Goal: Task Accomplishment & Management: Complete application form

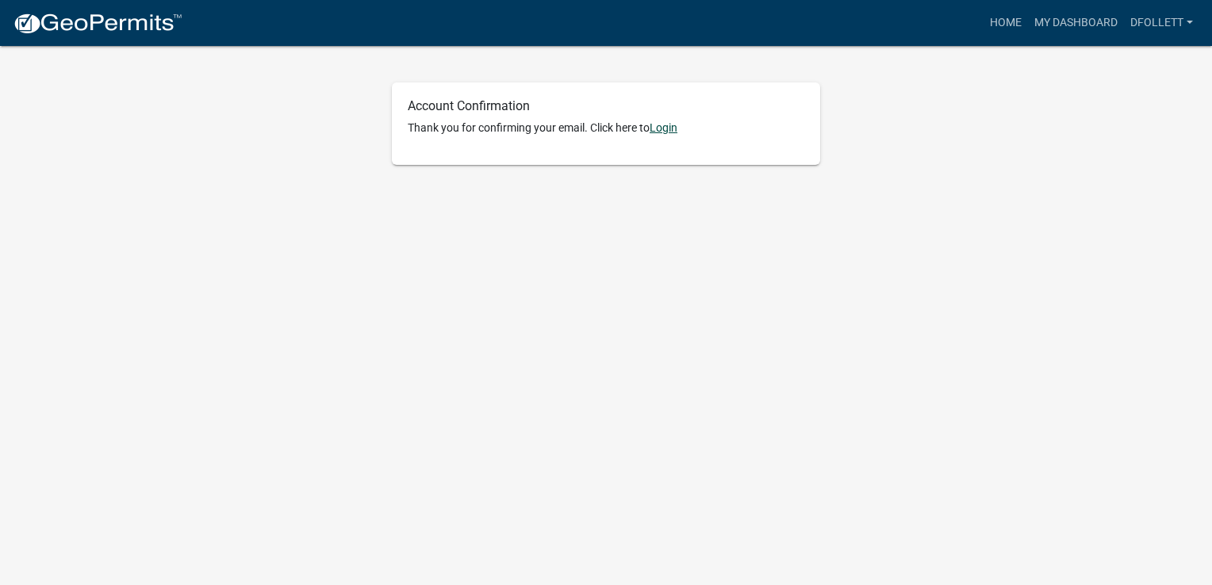
click at [665, 125] on link "Login" at bounding box center [664, 127] width 28 height 13
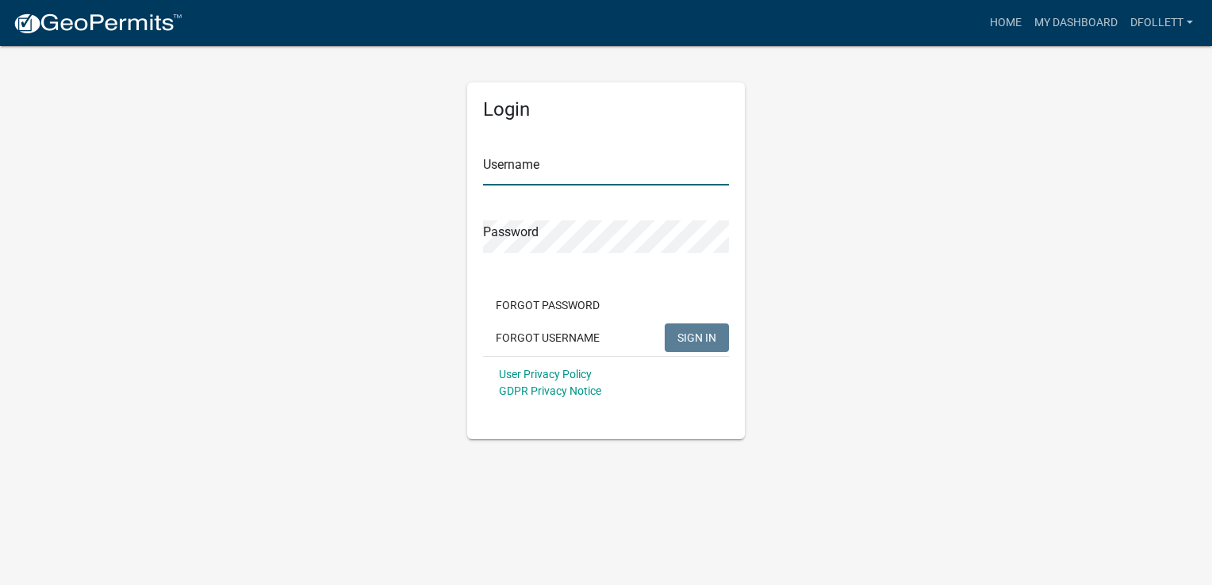
type input "Dfollett"
click at [704, 338] on span "SIGN IN" at bounding box center [696, 337] width 39 height 13
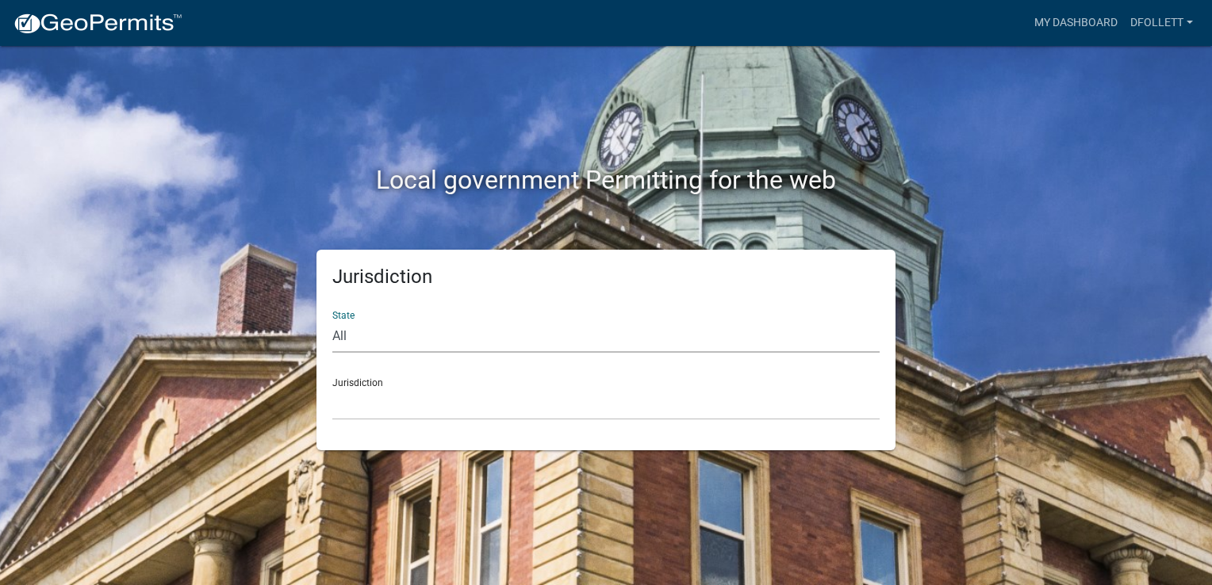
click at [511, 331] on select "All [US_STATE] [US_STATE] [US_STATE] [US_STATE] [US_STATE] [US_STATE] [US_STATE…" at bounding box center [605, 336] width 547 height 33
select select "[US_STATE]"
click at [332, 320] on select "All [US_STATE] [US_STATE] [US_STATE] [US_STATE] [US_STATE] [US_STATE] [US_STATE…" at bounding box center [605, 336] width 547 height 33
click at [368, 399] on select "[GEOGRAPHIC_DATA], [US_STATE] [GEOGRAPHIC_DATA], [US_STATE] [GEOGRAPHIC_DATA], …" at bounding box center [605, 404] width 547 height 33
click at [355, 328] on select "All [US_STATE] [US_STATE] [US_STATE] [US_STATE] [US_STATE] [US_STATE] [US_STATE…" at bounding box center [605, 336] width 547 height 33
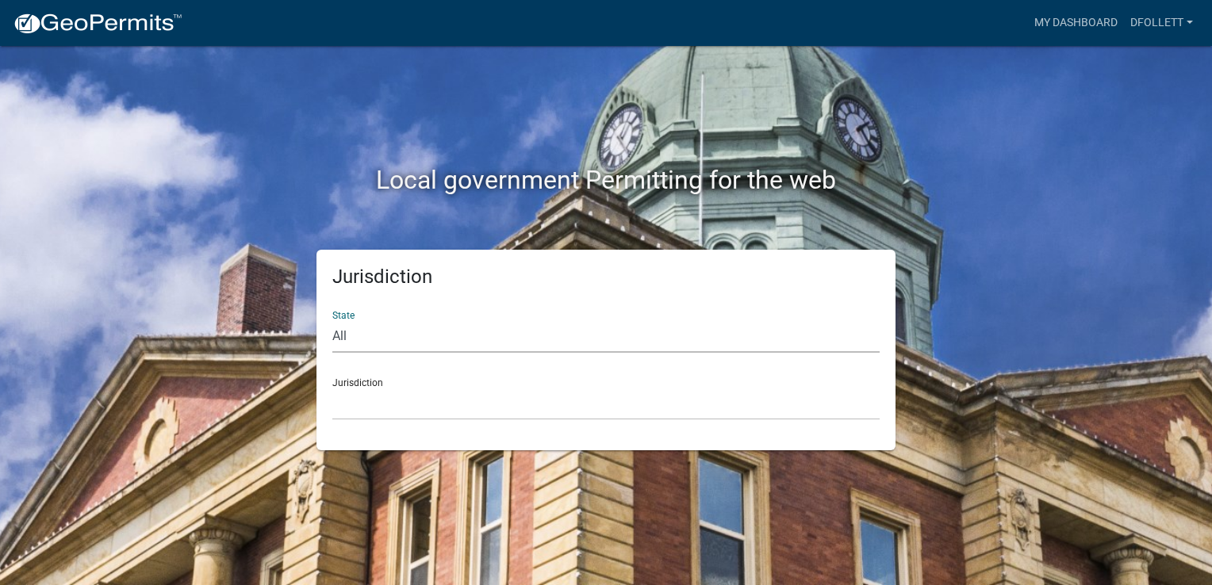
select select "[US_STATE]"
click at [332, 320] on select "All [US_STATE] [US_STATE] [US_STATE] [US_STATE] [US_STATE] [US_STATE] [US_STATE…" at bounding box center [605, 336] width 547 height 33
click at [409, 401] on select "[GEOGRAPHIC_DATA], [US_STATE] [GEOGRAPHIC_DATA], [US_STATE] [GEOGRAPHIC_DATA], …" at bounding box center [605, 404] width 547 height 33
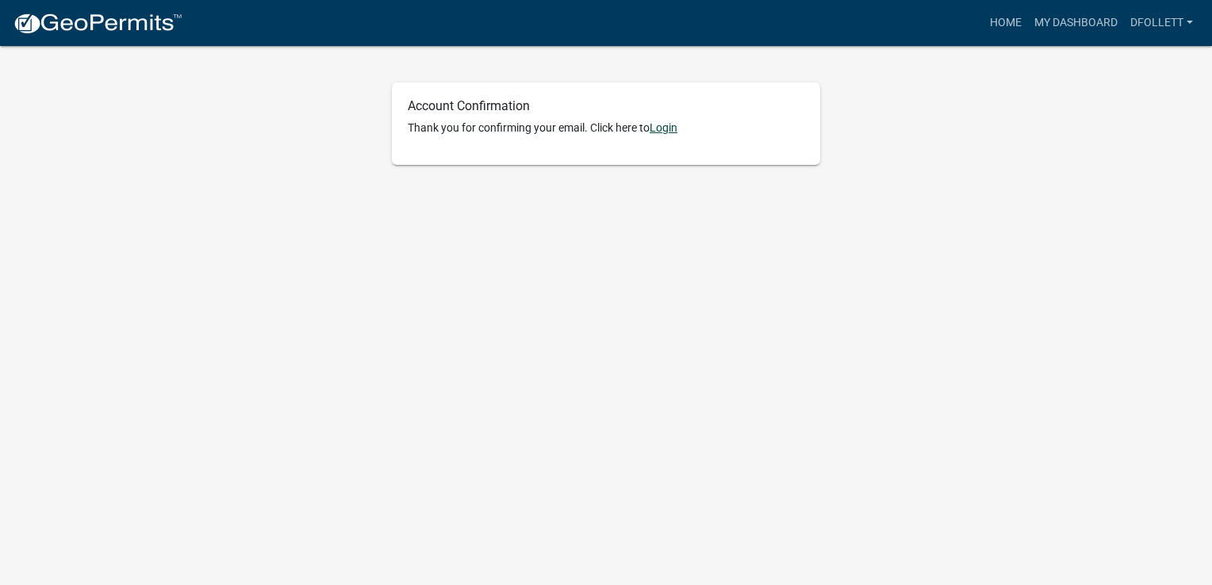
click at [669, 127] on link "Login" at bounding box center [664, 127] width 28 height 13
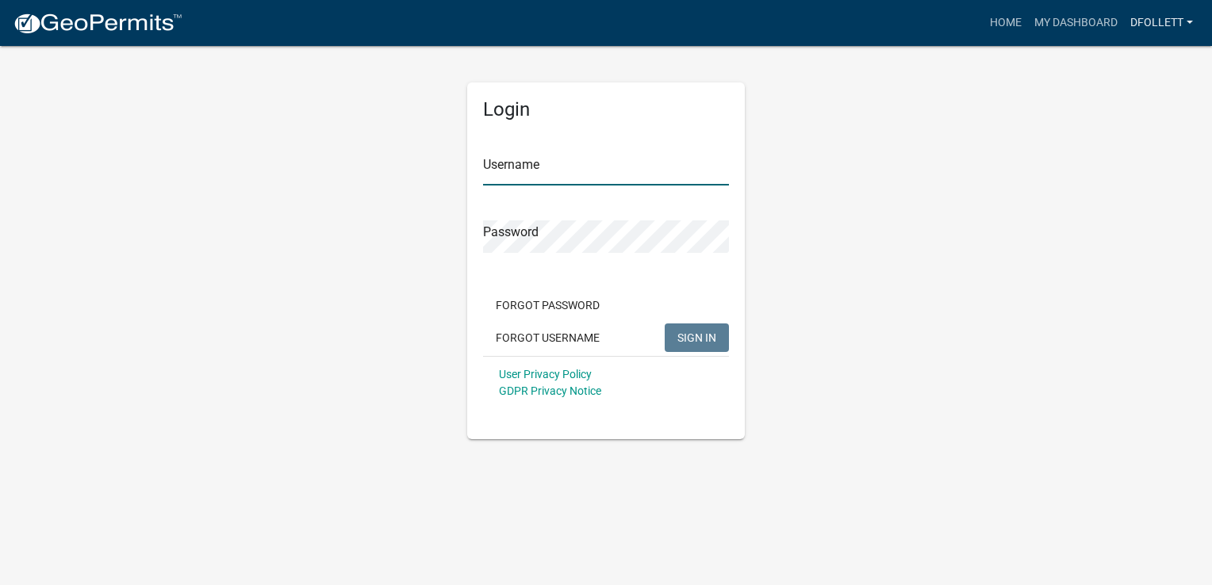
type input "Dfollett"
click at [693, 338] on span "SIGN IN" at bounding box center [696, 337] width 39 height 13
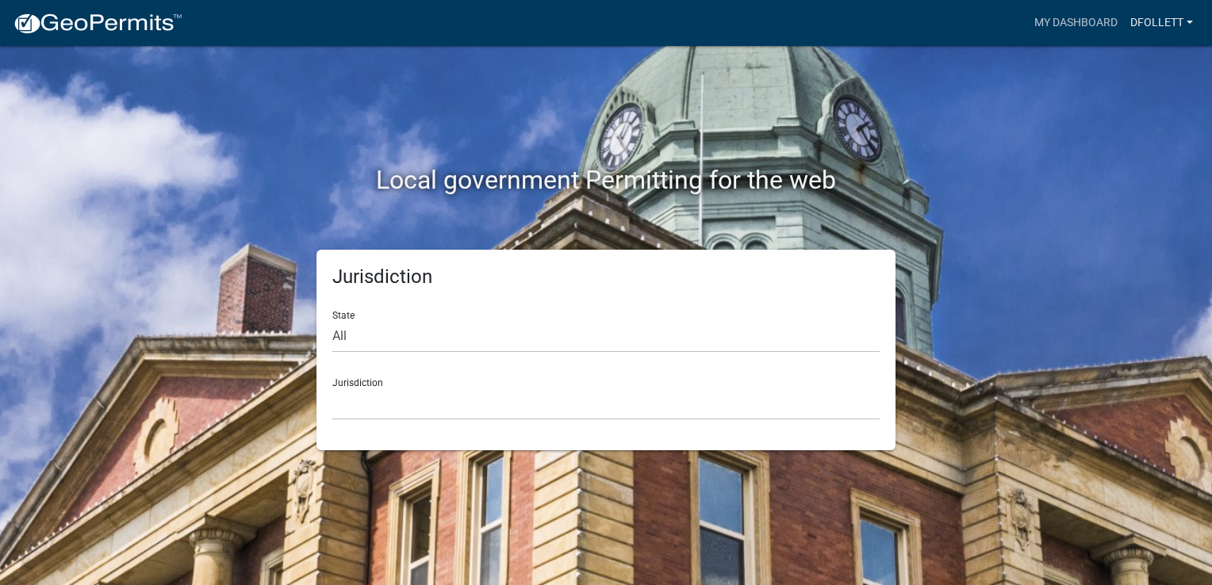
click at [1174, 25] on link "Dfollett" at bounding box center [1161, 23] width 75 height 30
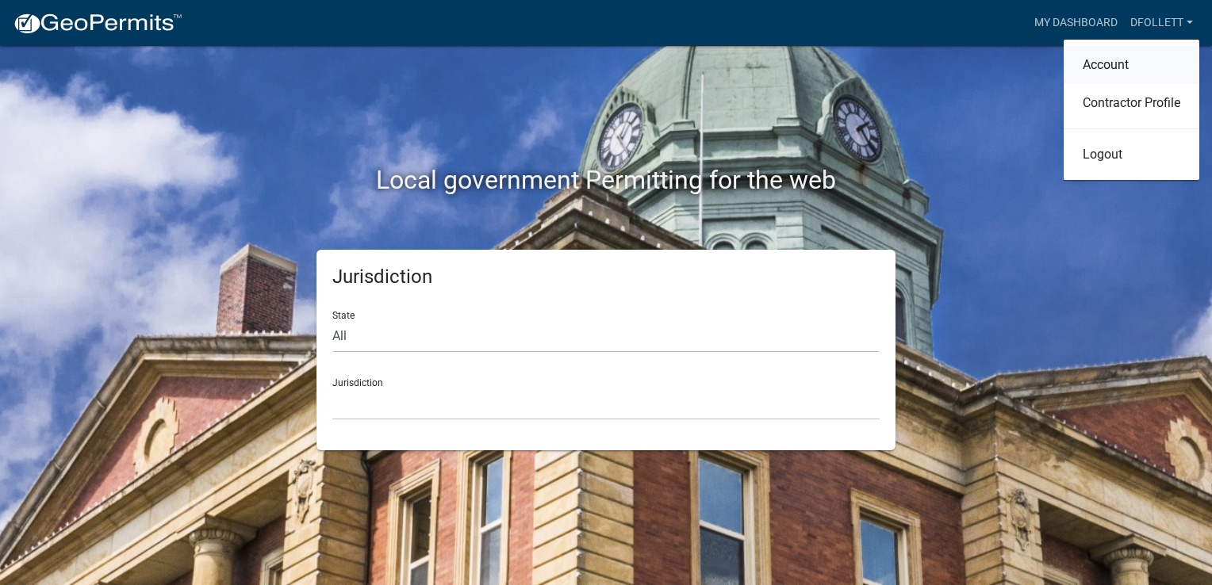
click at [1122, 68] on link "Account" at bounding box center [1132, 65] width 136 height 38
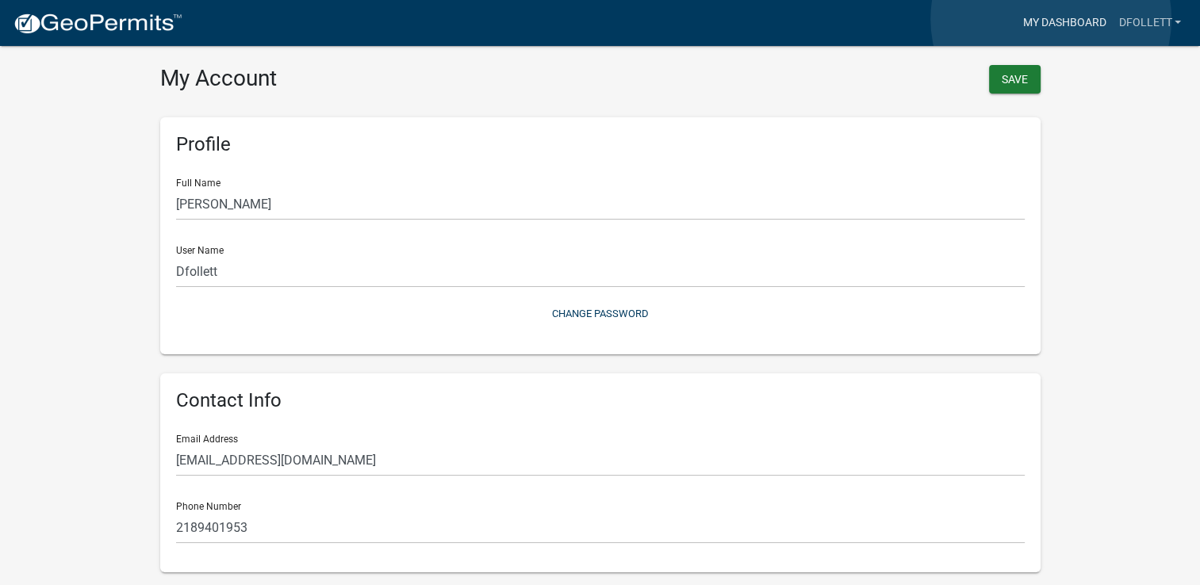
click at [1051, 19] on link "My Dashboard" at bounding box center [1064, 23] width 96 height 30
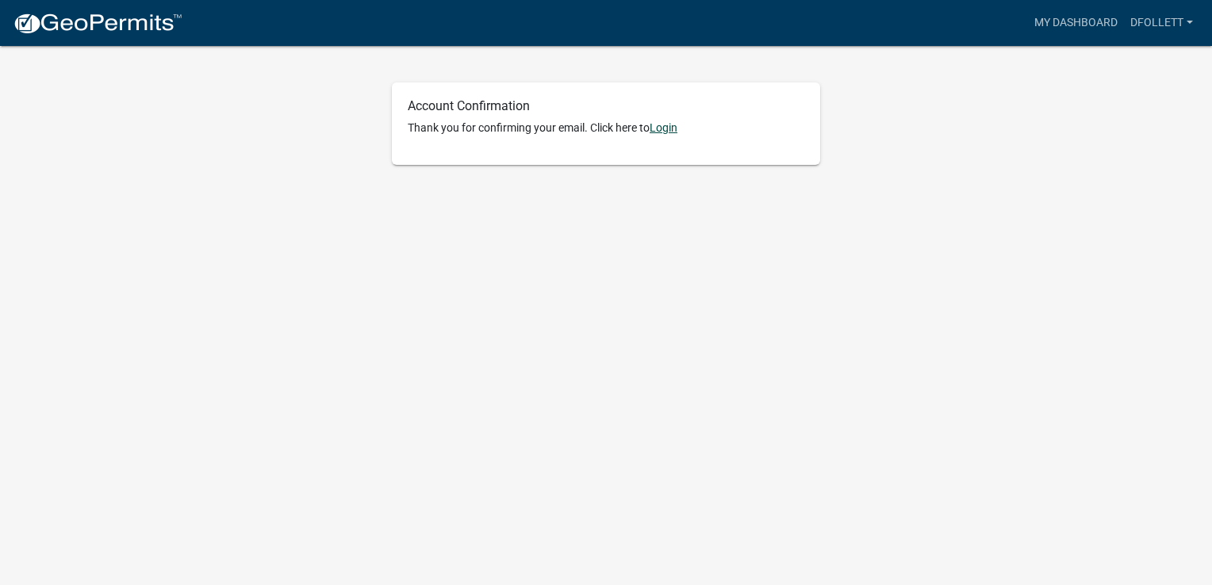
click at [665, 128] on link "Login" at bounding box center [664, 127] width 28 height 13
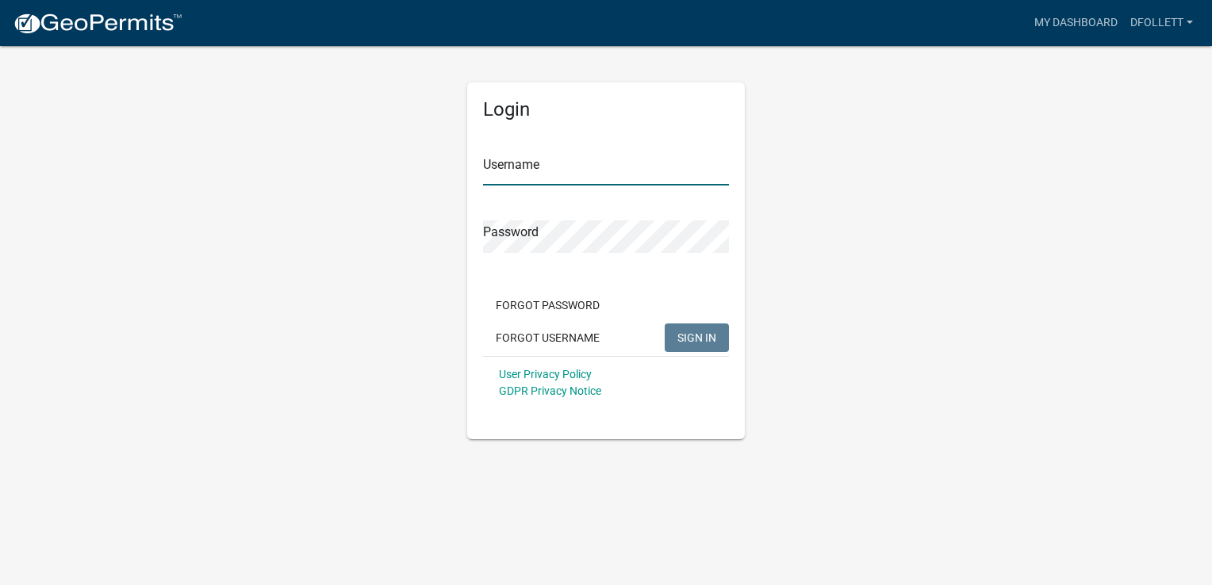
type input "Dfollett"
click at [700, 339] on span "SIGN IN" at bounding box center [696, 337] width 39 height 13
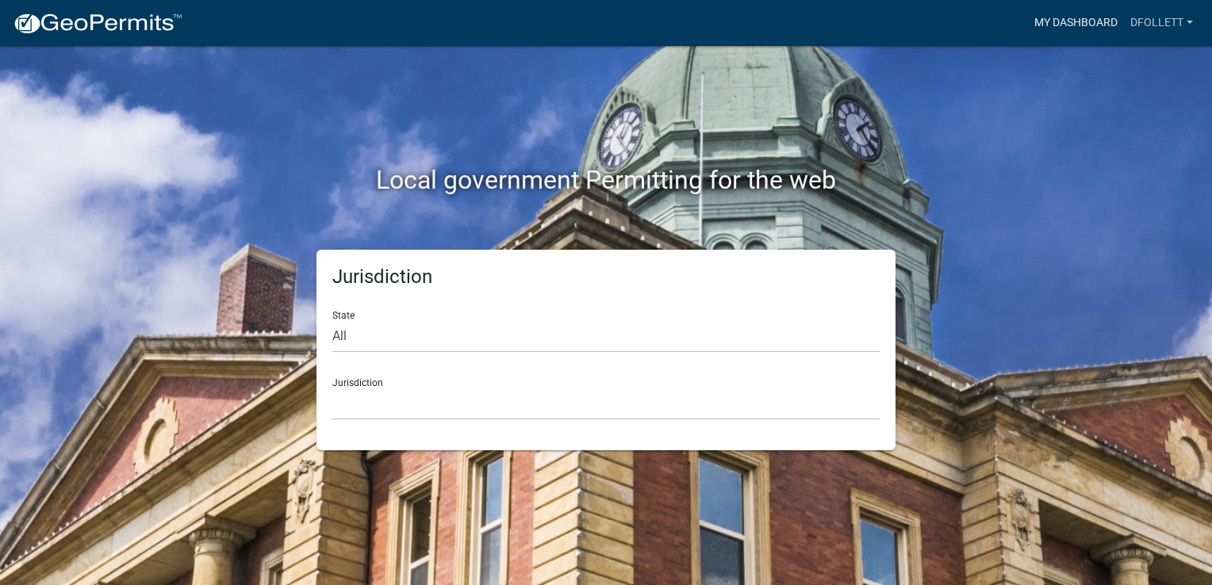
click at [1072, 33] on link "My Dashboard" at bounding box center [1076, 23] width 96 height 30
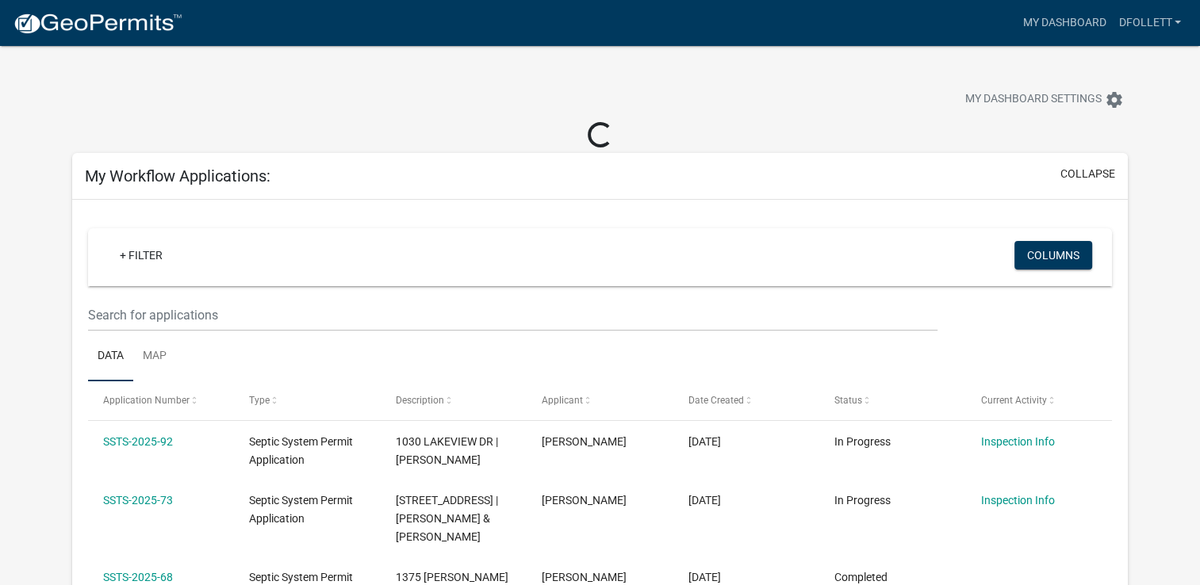
click at [111, 29] on img at bounding box center [98, 24] width 170 height 24
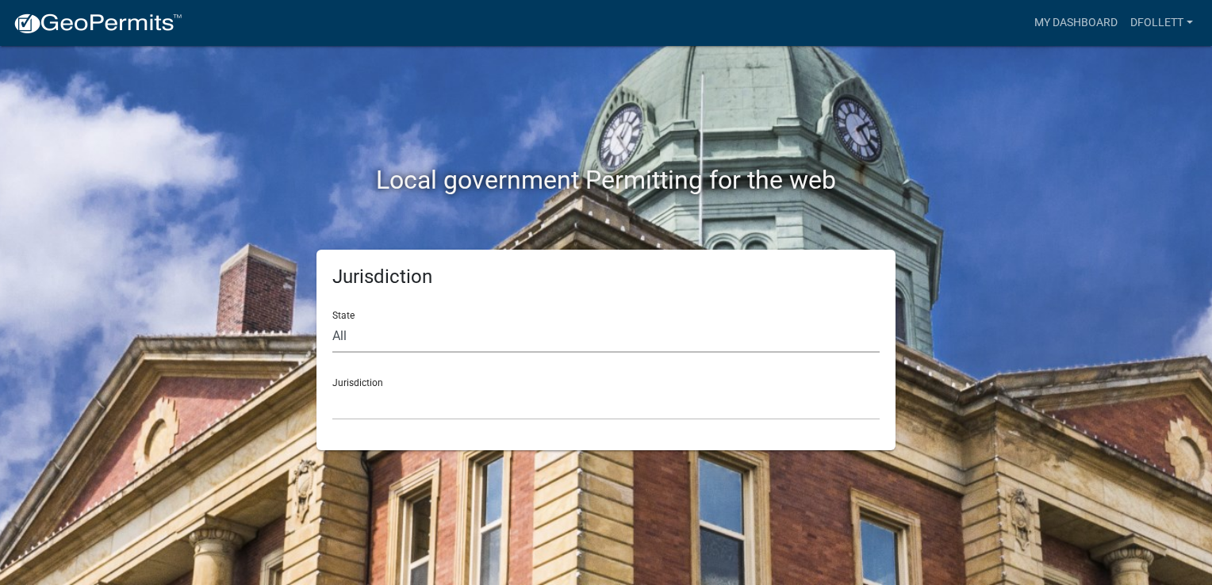
click at [372, 336] on select "All [US_STATE] [US_STATE] [US_STATE] [US_STATE] [US_STATE] [US_STATE] [US_STATE…" at bounding box center [605, 336] width 547 height 33
select select "[US_STATE]"
click at [332, 320] on select "All [US_STATE] [US_STATE] [US_STATE] [US_STATE] [US_STATE] [US_STATE] [US_STATE…" at bounding box center [605, 336] width 547 height 33
click at [405, 402] on select "[GEOGRAPHIC_DATA], [US_STATE] [GEOGRAPHIC_DATA], [US_STATE] [GEOGRAPHIC_DATA], …" at bounding box center [605, 404] width 547 height 33
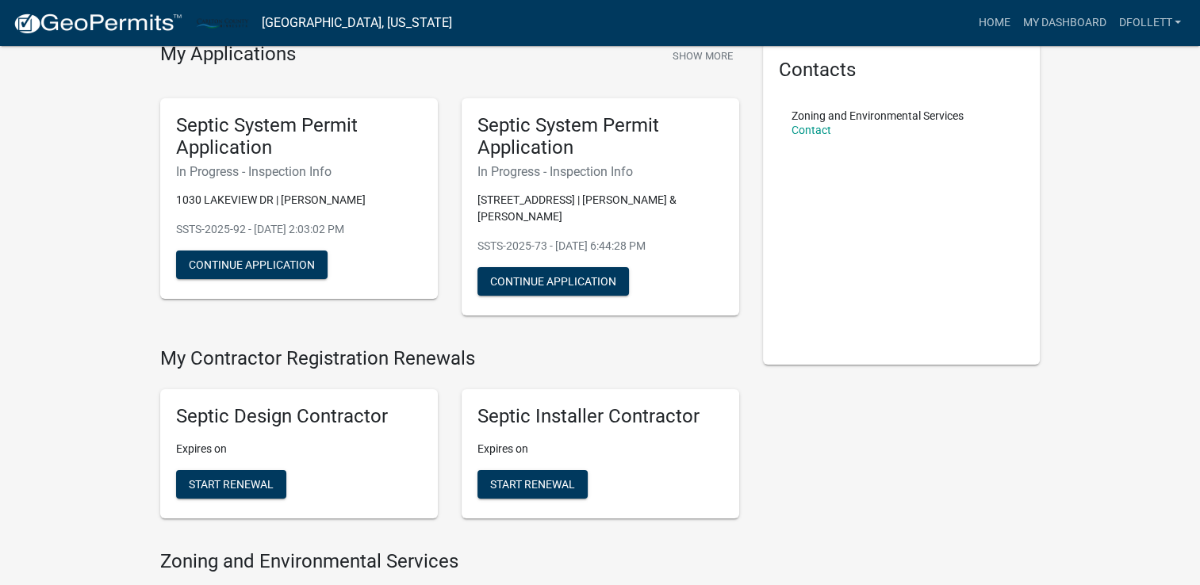
scroll to position [79, 0]
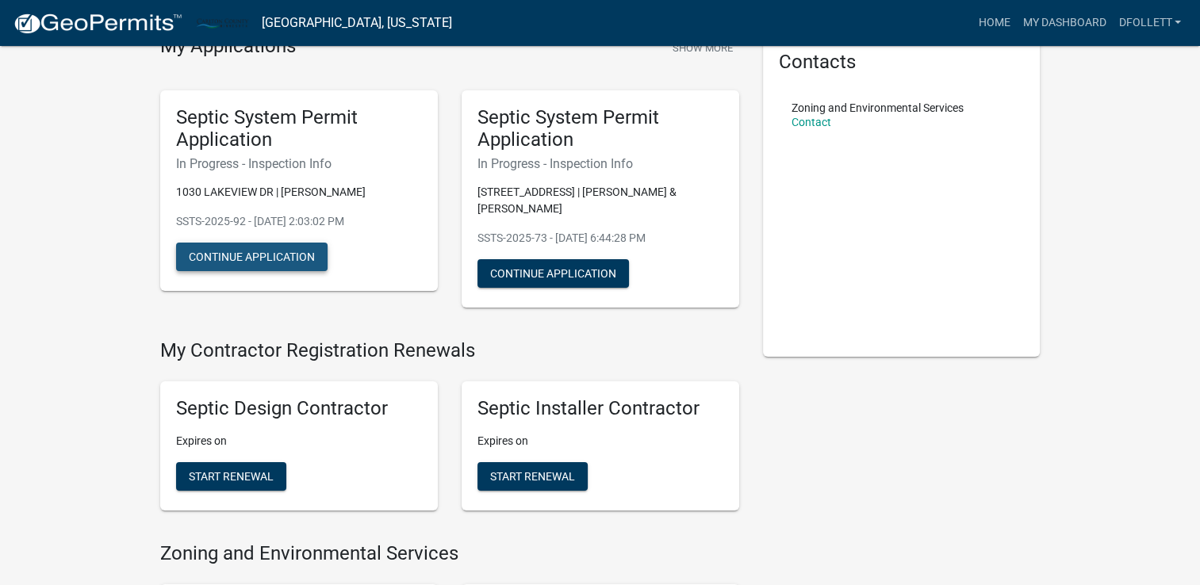
click at [251, 259] on button "Continue Application" at bounding box center [252, 257] width 152 height 29
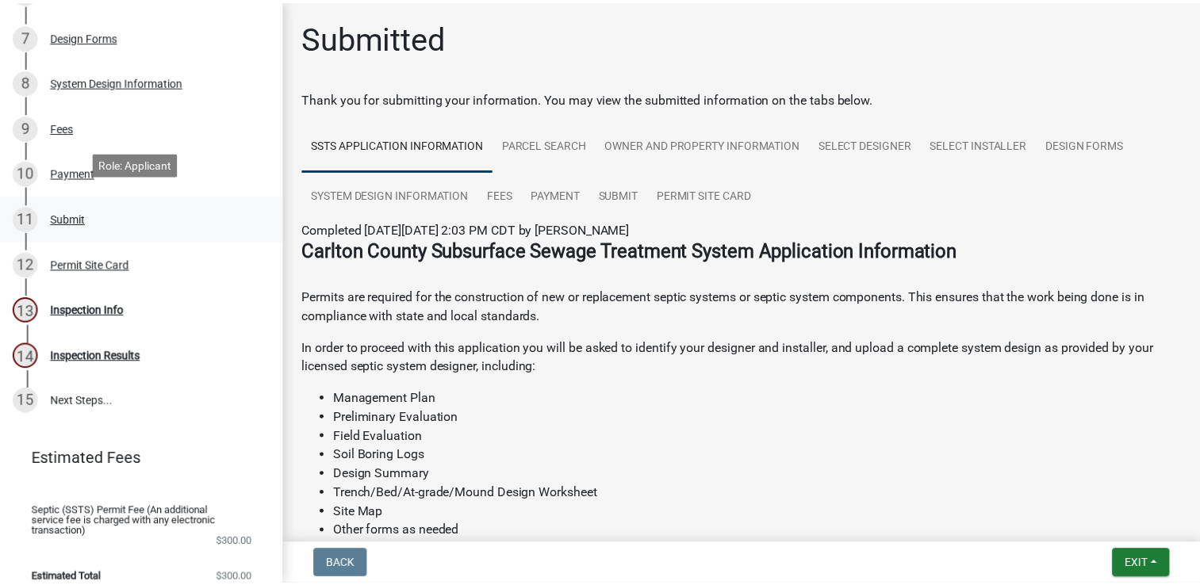
scroll to position [520, 0]
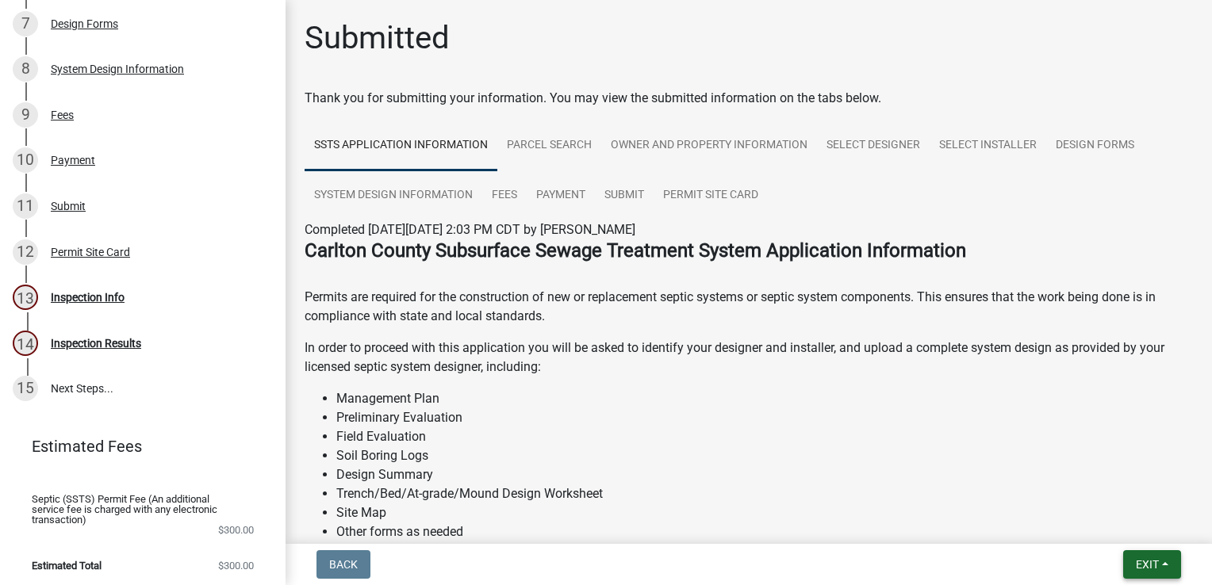
click at [1149, 570] on span "Exit" at bounding box center [1147, 564] width 23 height 13
click at [1102, 528] on button "Save & Exit" at bounding box center [1118, 523] width 127 height 38
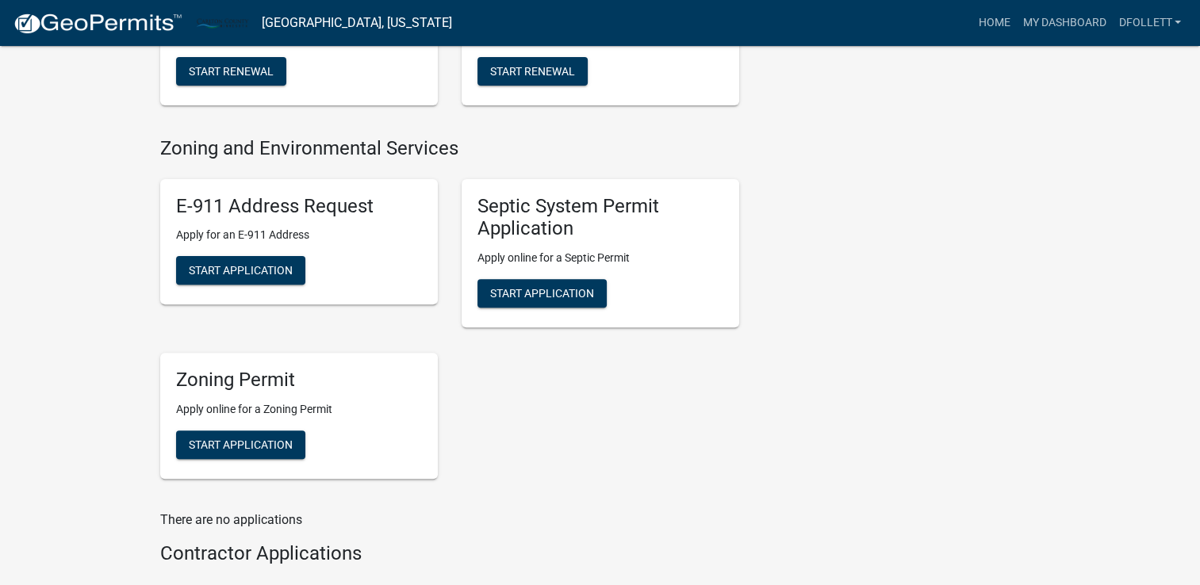
scroll to position [555, 0]
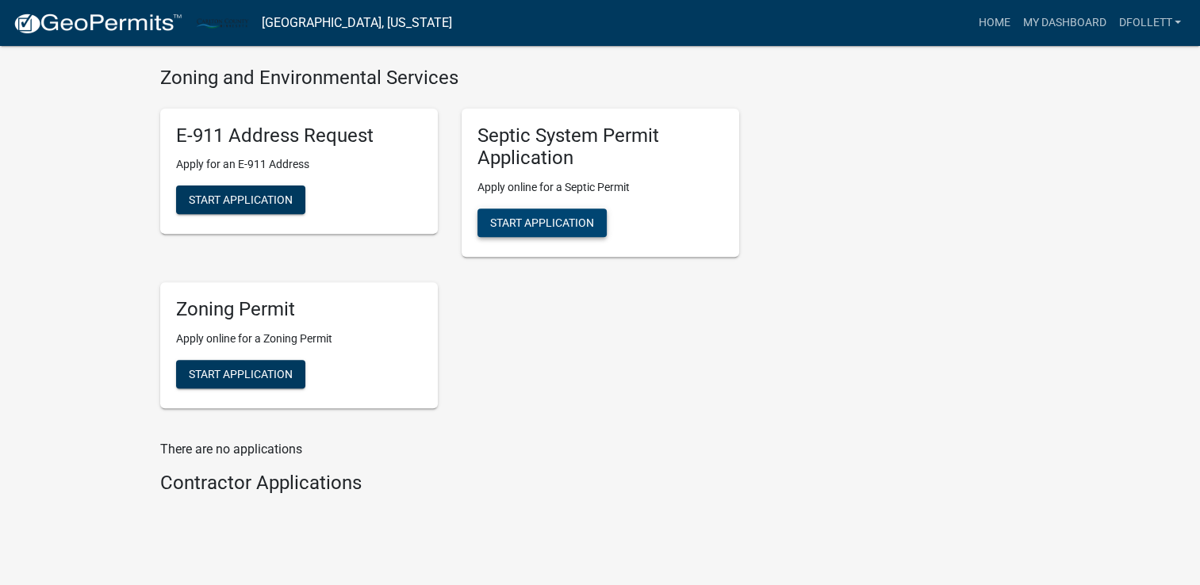
click at [558, 227] on span "Start Application" at bounding box center [542, 223] width 104 height 13
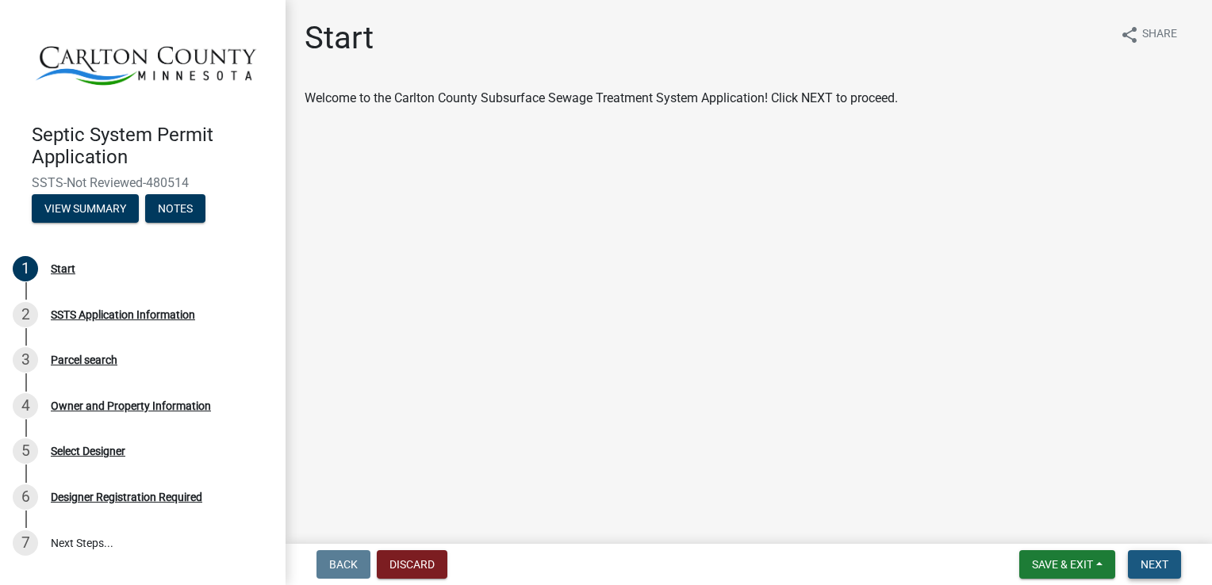
click at [1156, 562] on span "Next" at bounding box center [1155, 564] width 28 height 13
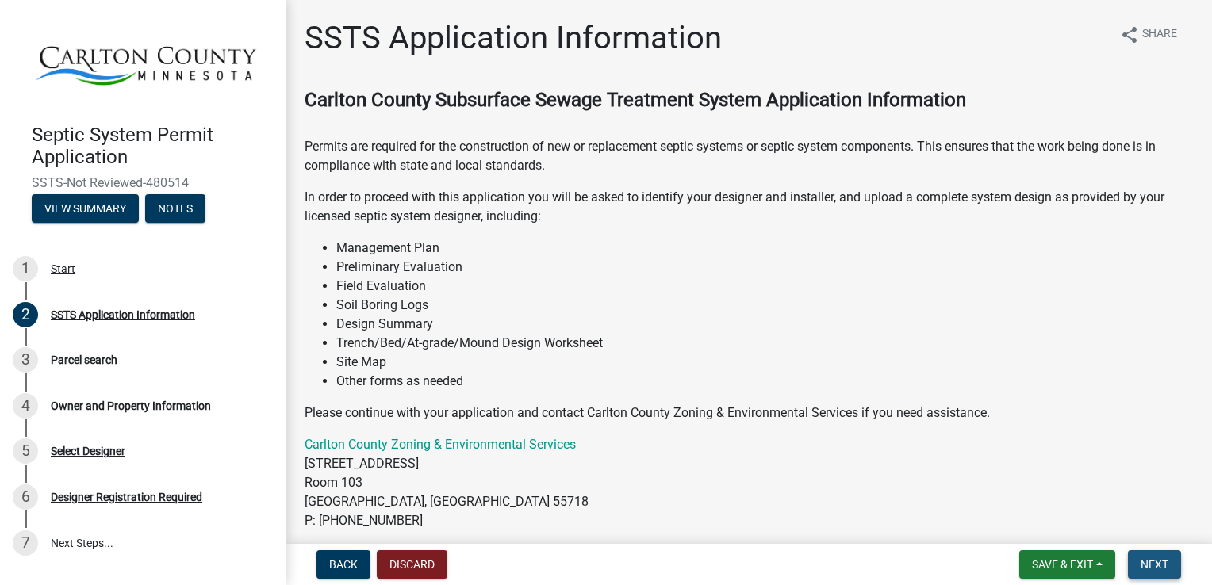
click at [1157, 566] on span "Next" at bounding box center [1155, 564] width 28 height 13
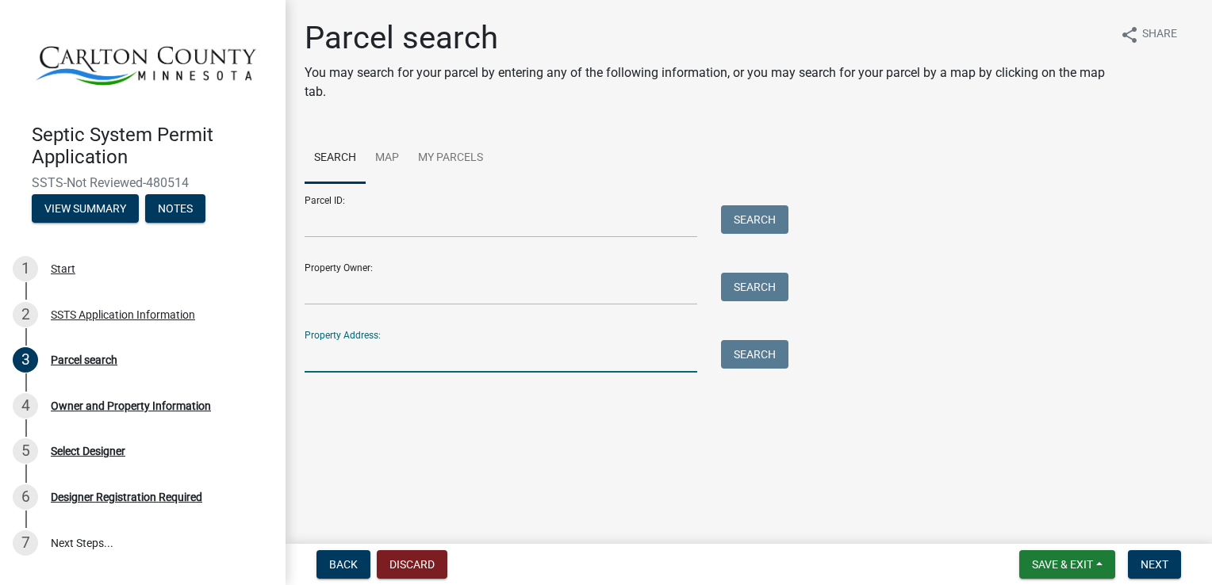
click at [366, 364] on input "Property Address:" at bounding box center [501, 356] width 393 height 33
type input "1676 Co rd 5"
click at [751, 355] on button "Search" at bounding box center [754, 354] width 67 height 29
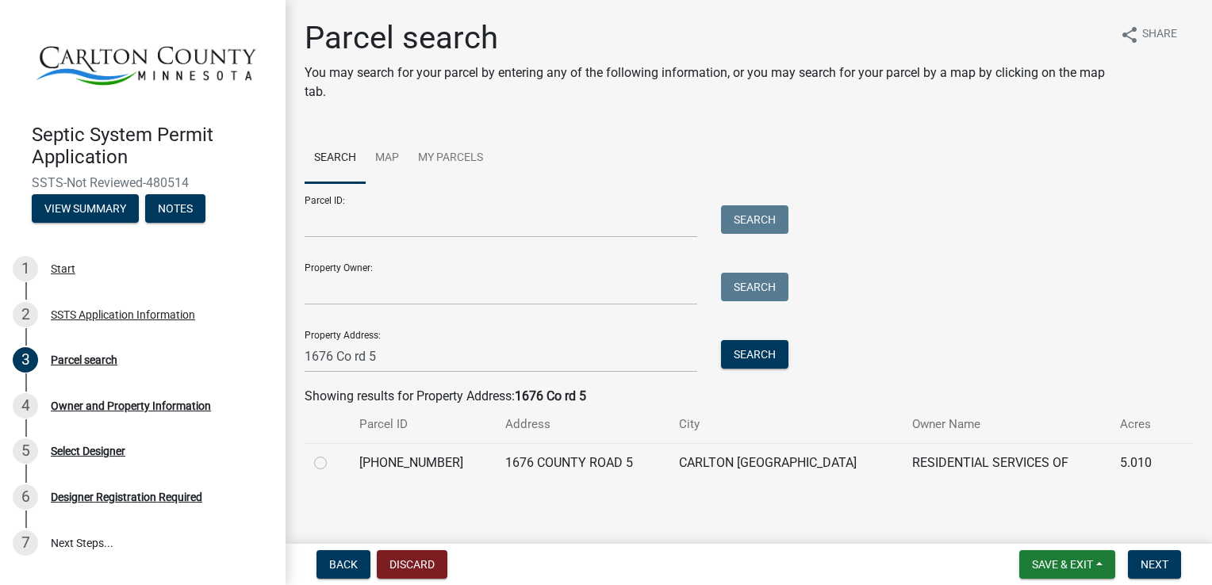
click at [333, 454] on label at bounding box center [333, 454] width 0 height 0
click at [333, 463] on input "radio" at bounding box center [338, 459] width 10 height 10
radio input "true"
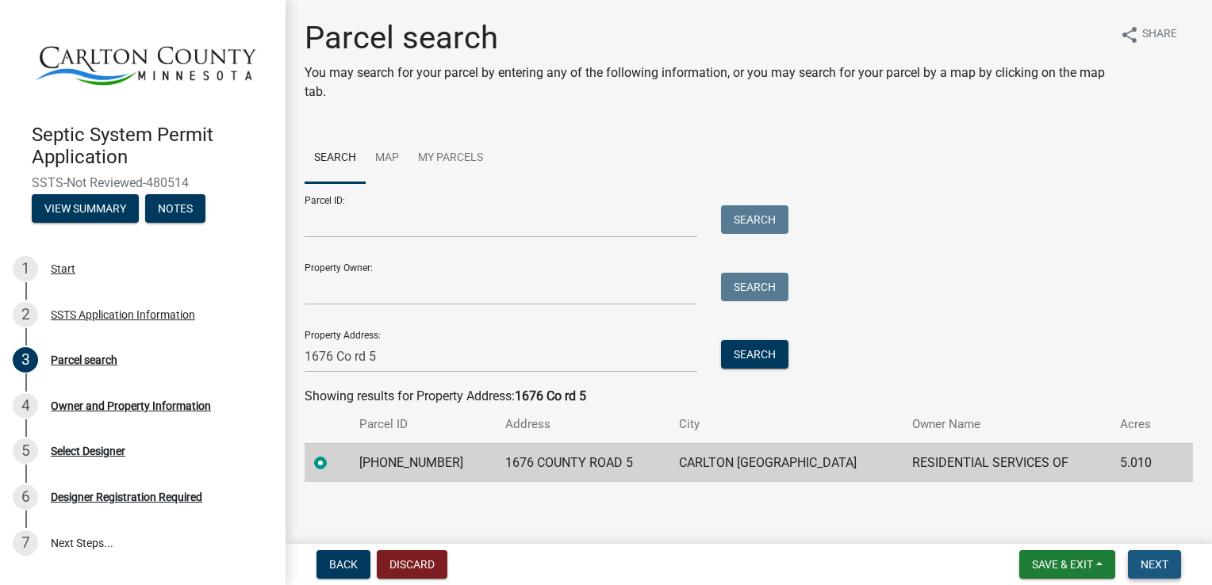
click at [1153, 568] on span "Next" at bounding box center [1155, 564] width 28 height 13
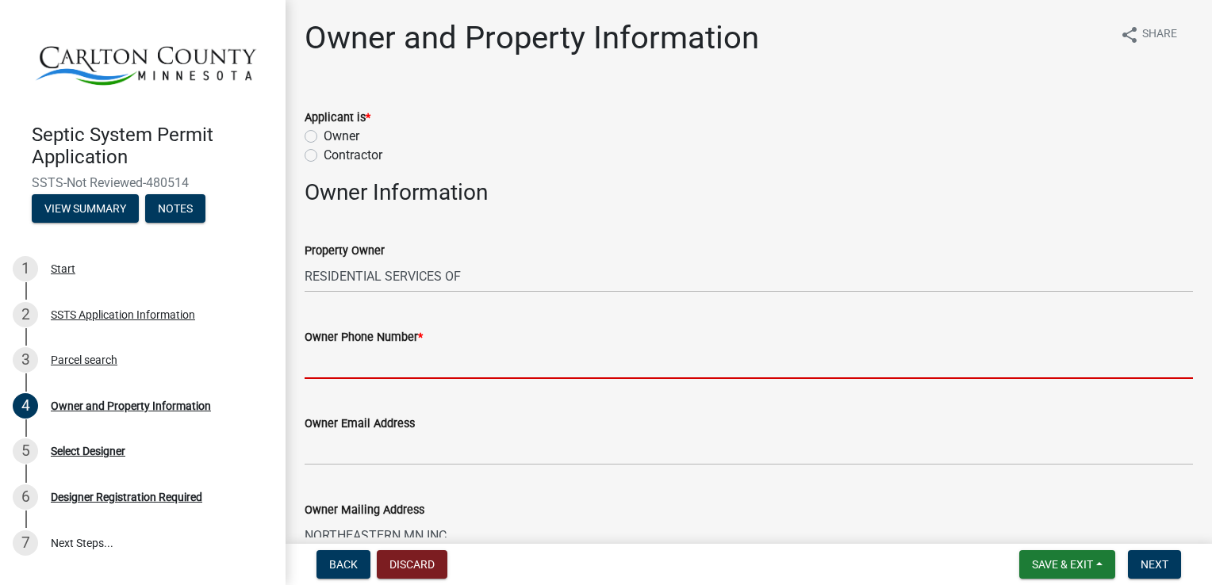
click at [405, 362] on input "Owner Phone Number *" at bounding box center [749, 363] width 888 height 33
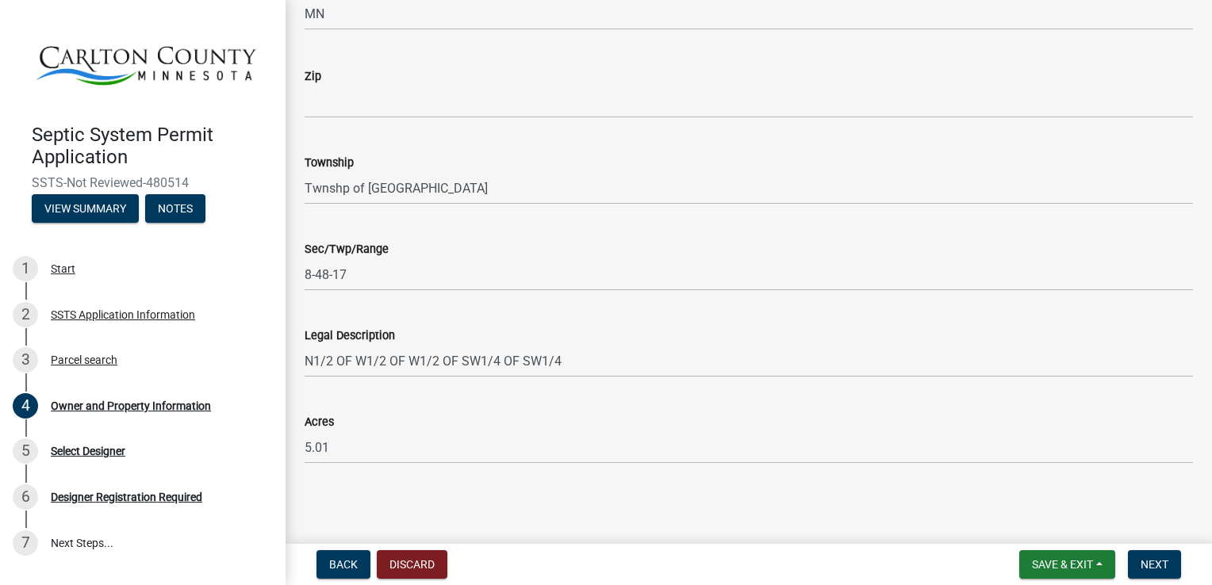
scroll to position [1186, 0]
type input "[PHONE_NUMBER]"
click at [1160, 567] on span "Next" at bounding box center [1155, 564] width 28 height 13
click at [1161, 562] on span "Next" at bounding box center [1155, 564] width 28 height 13
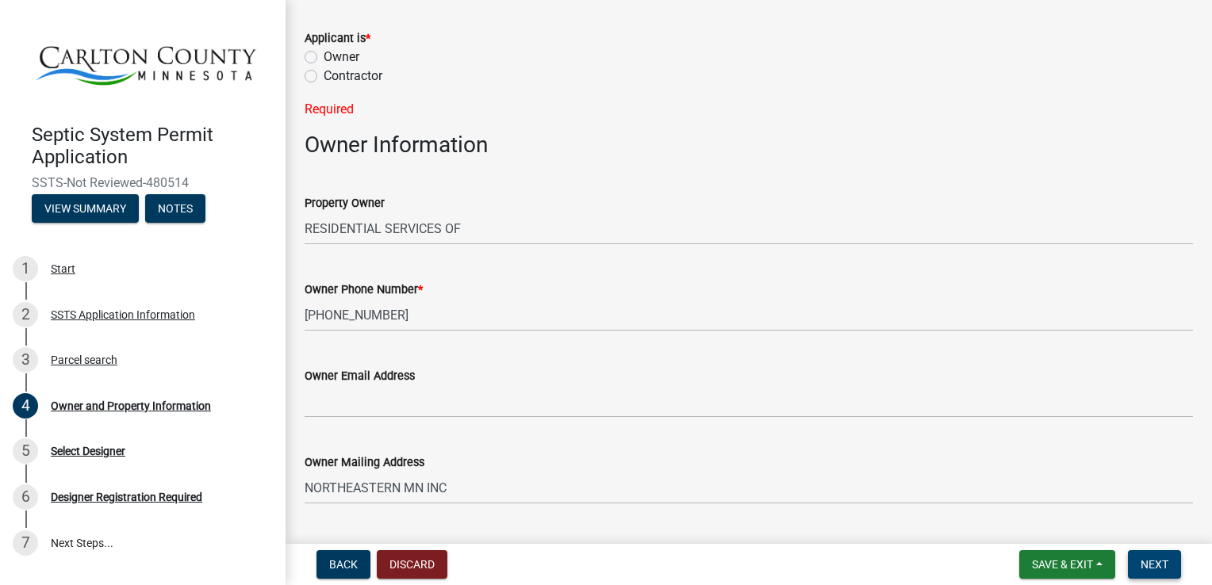
scroll to position [0, 0]
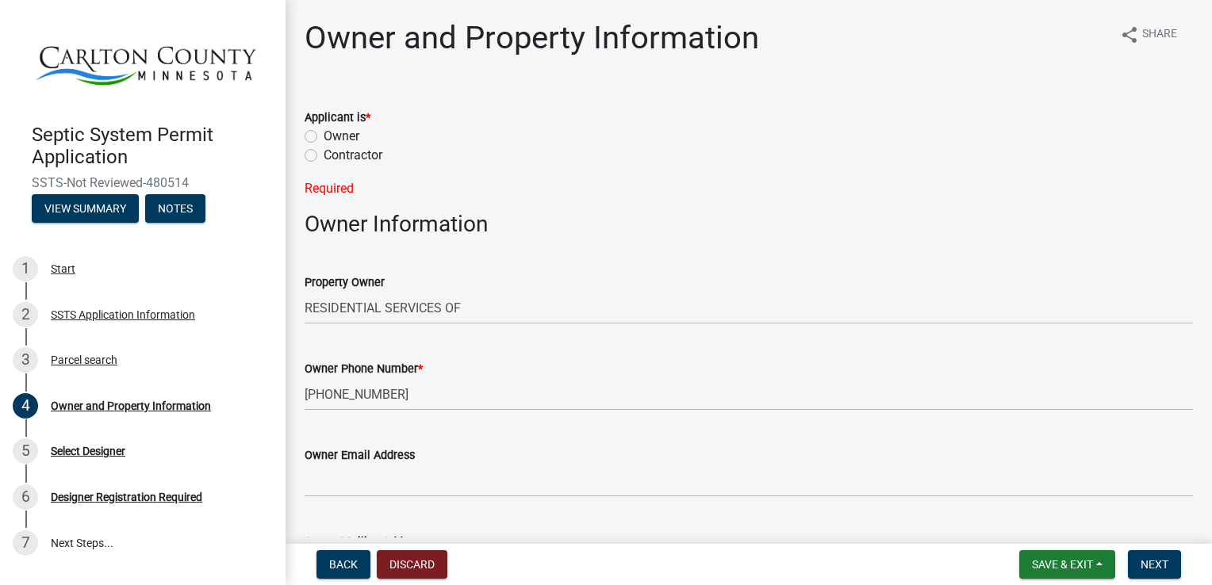
click at [324, 158] on label "Contractor" at bounding box center [353, 155] width 59 height 19
click at [324, 156] on input "Contractor" at bounding box center [329, 151] width 10 height 10
radio input "true"
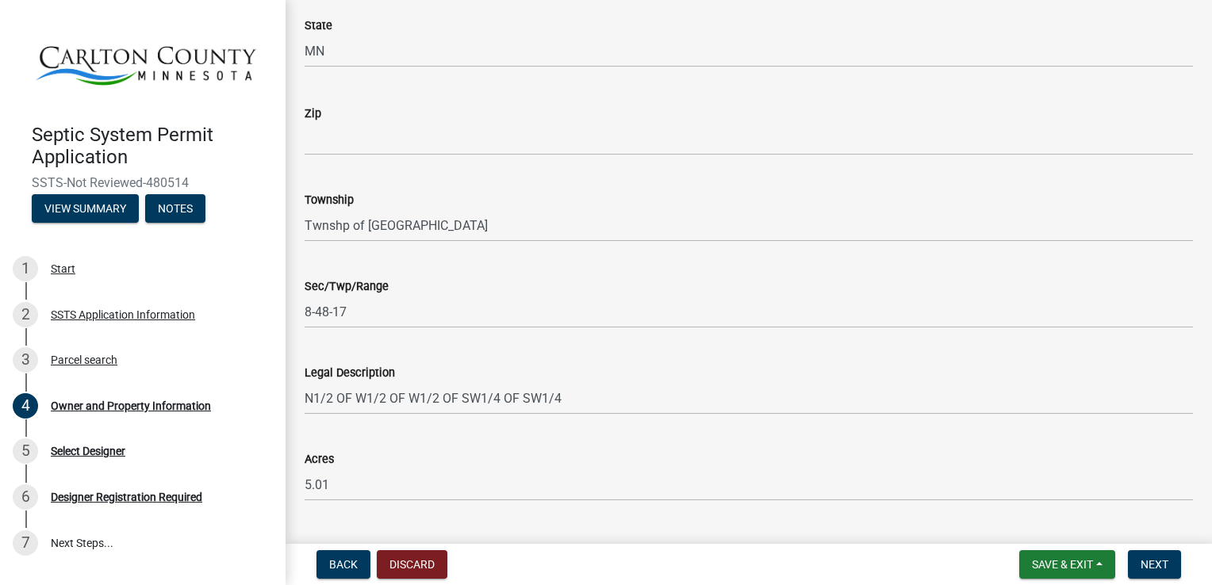
scroll to position [1167, 0]
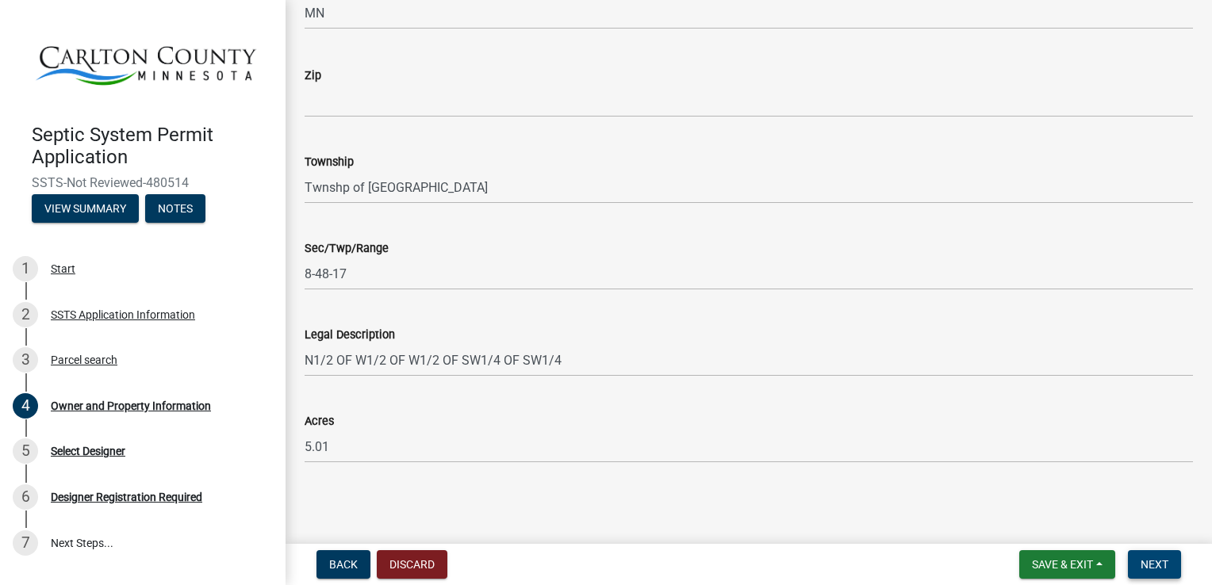
click at [1151, 567] on span "Next" at bounding box center [1155, 564] width 28 height 13
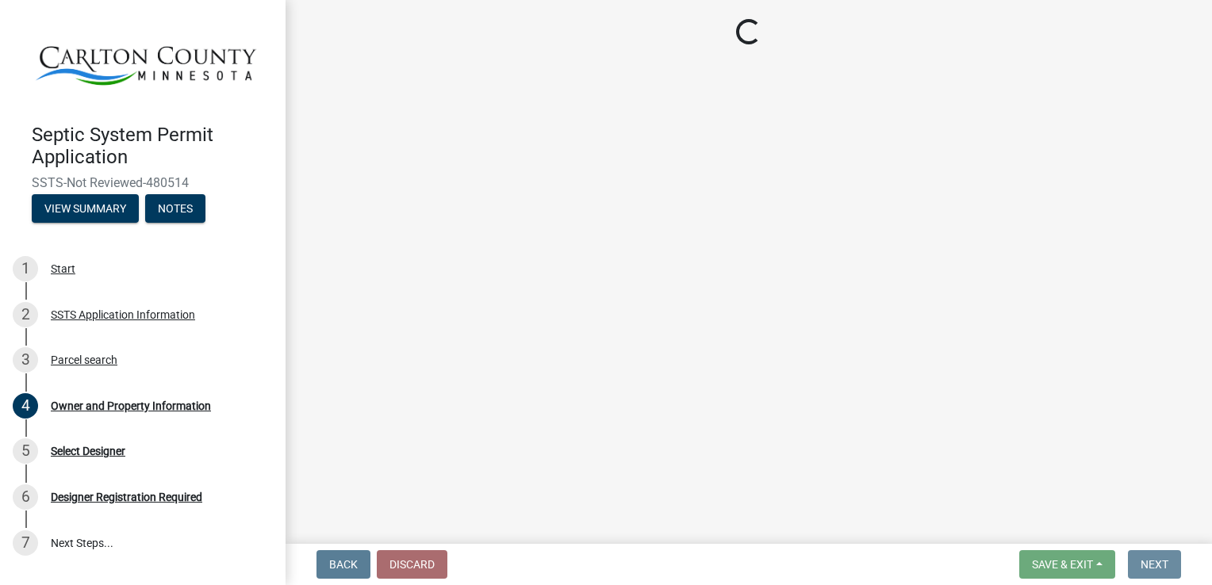
scroll to position [0, 0]
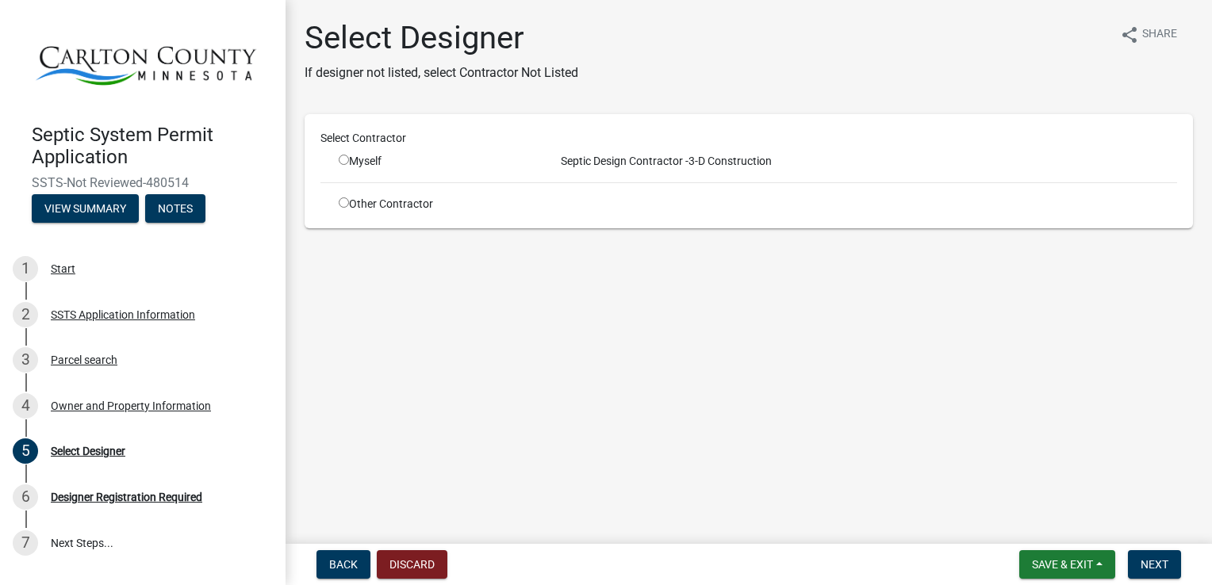
click at [342, 203] on input "radio" at bounding box center [344, 203] width 10 height 10
radio input "true"
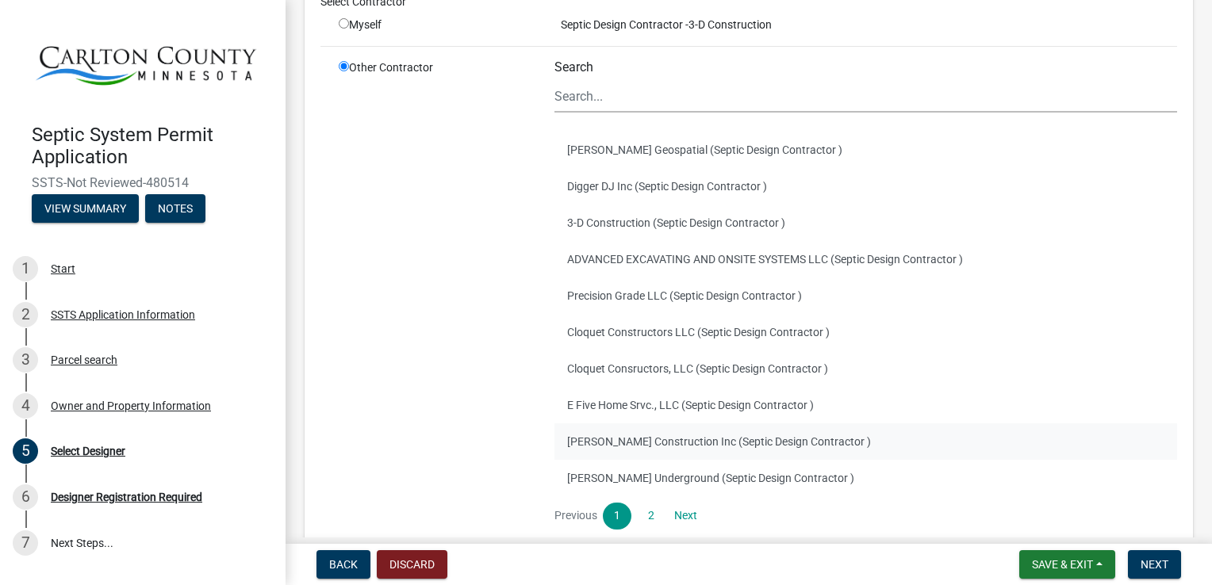
scroll to position [238, 0]
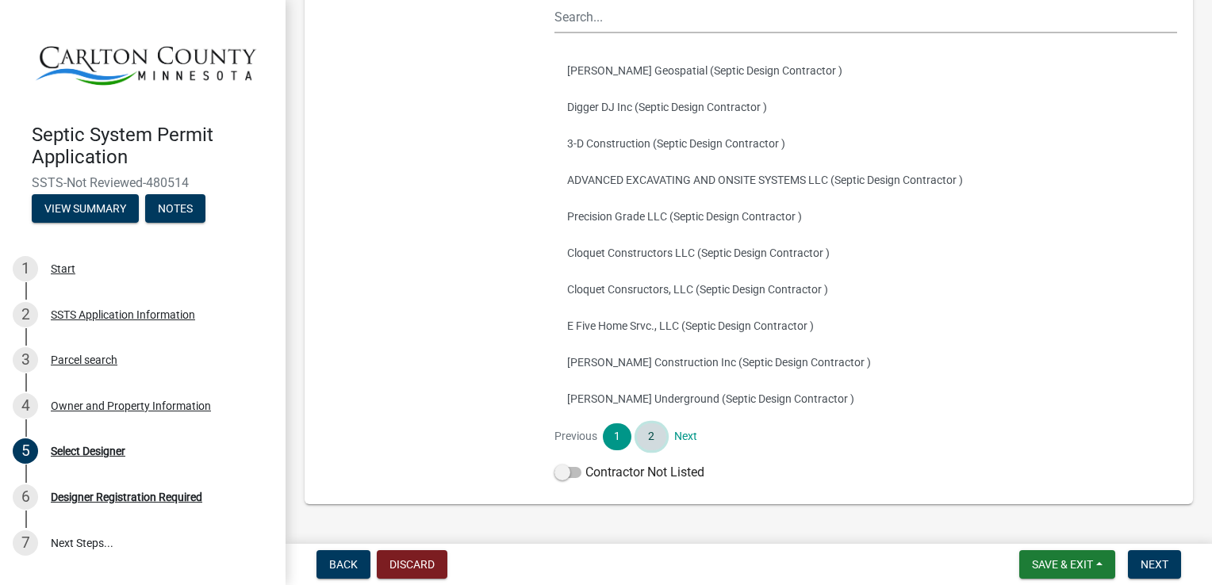
click at [654, 439] on link "2" at bounding box center [651, 437] width 29 height 27
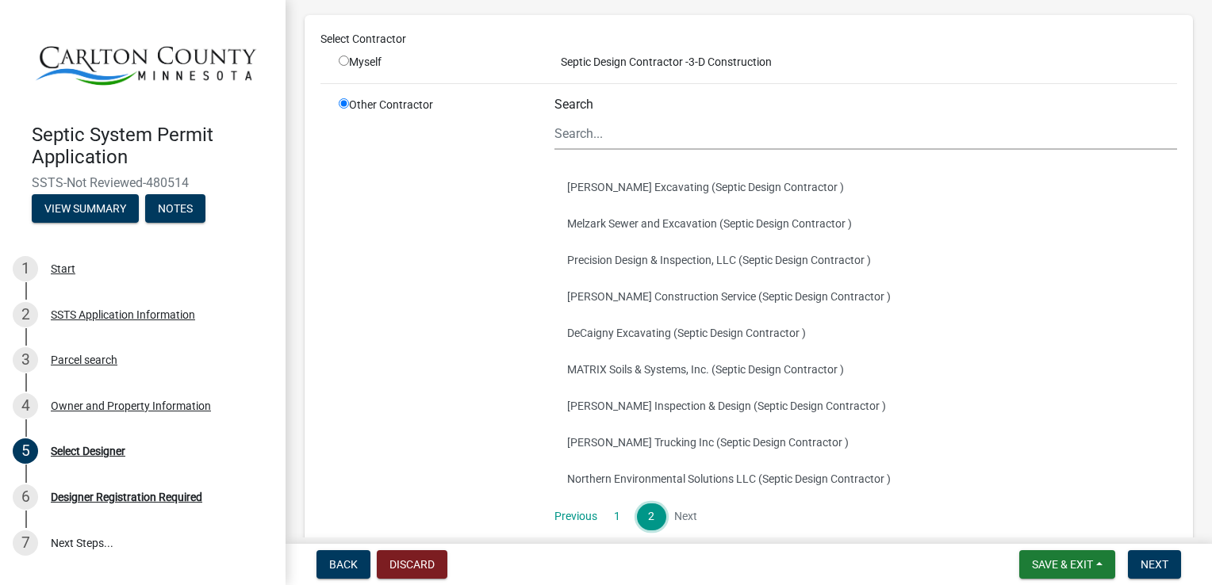
scroll to position [159, 0]
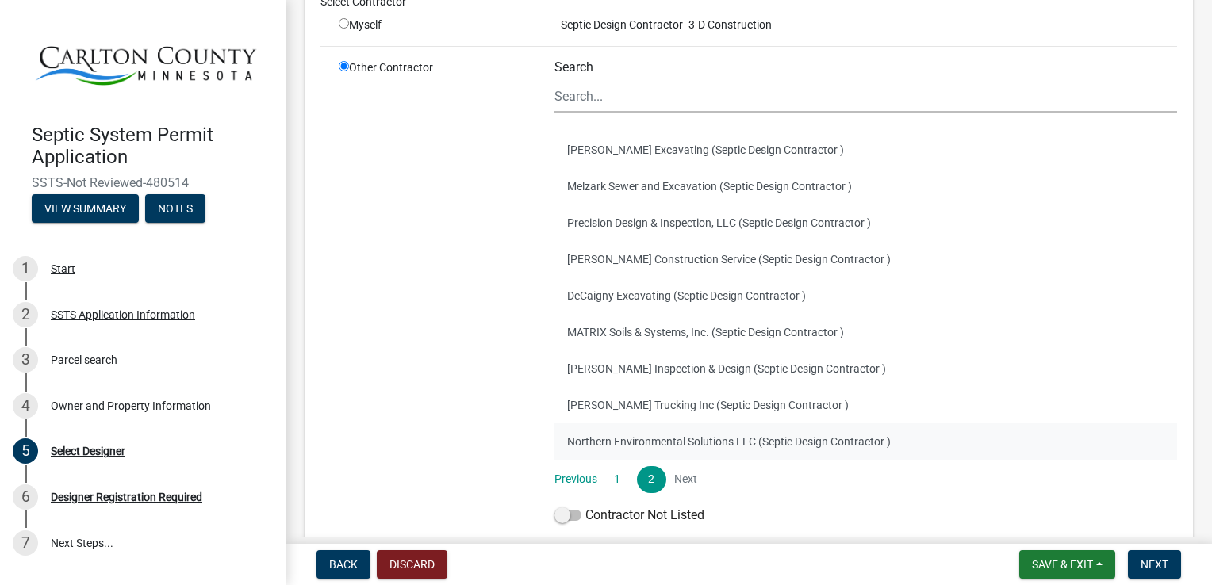
click at [685, 438] on button "Northern Environmental Solutions LLC (Septic Design Contractor )" at bounding box center [865, 442] width 623 height 36
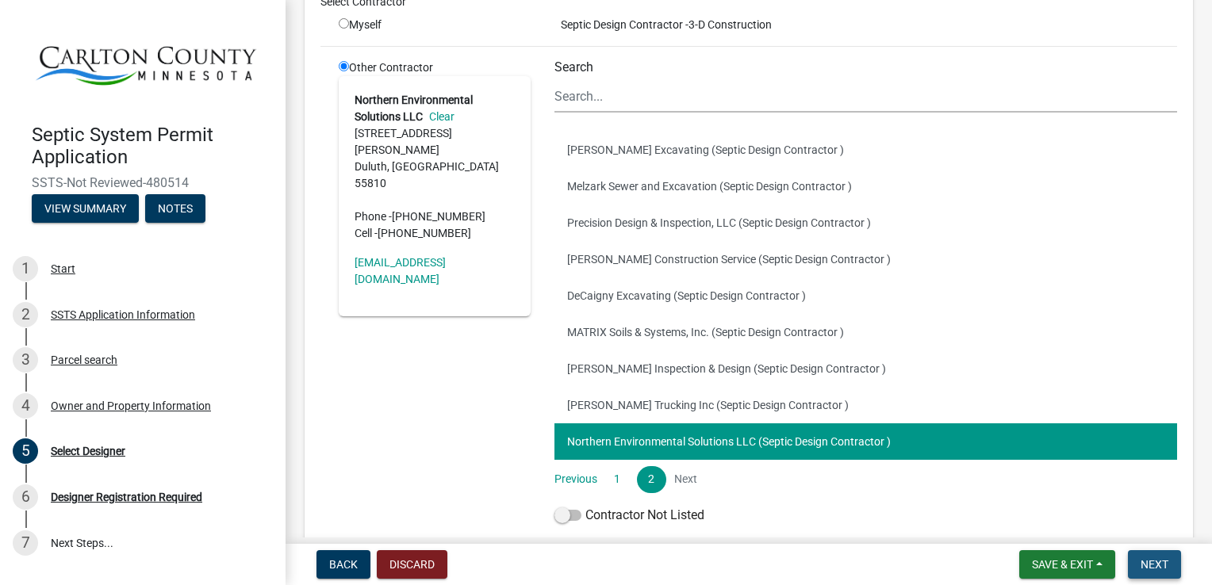
click at [1158, 566] on span "Next" at bounding box center [1155, 564] width 28 height 13
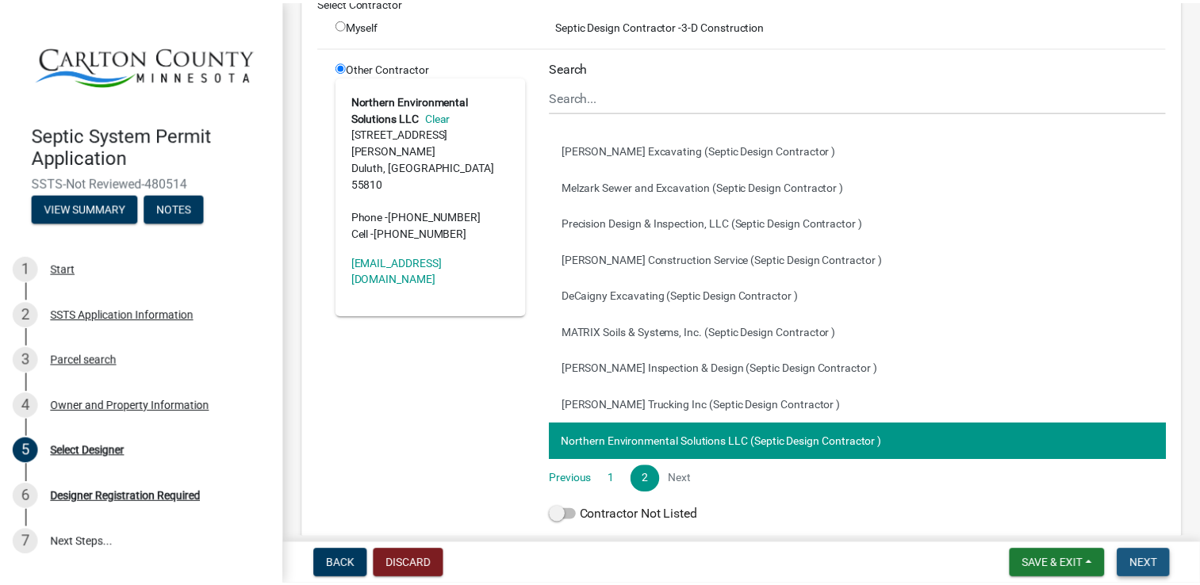
scroll to position [0, 0]
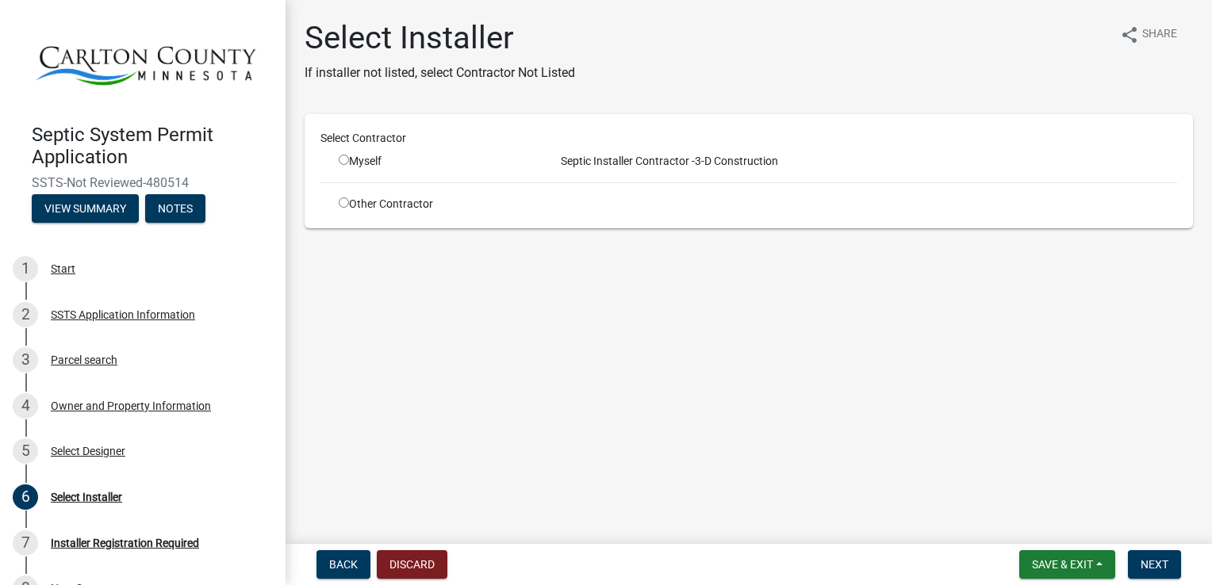
click at [345, 158] on input "radio" at bounding box center [344, 160] width 10 height 10
radio input "true"
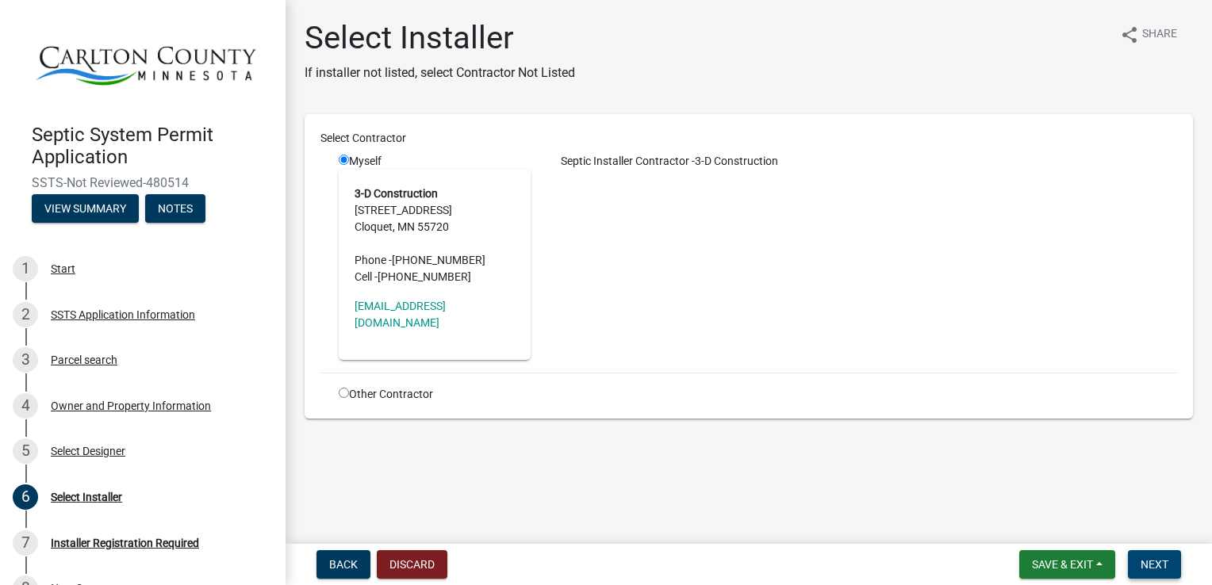
click at [1157, 566] on span "Next" at bounding box center [1155, 564] width 28 height 13
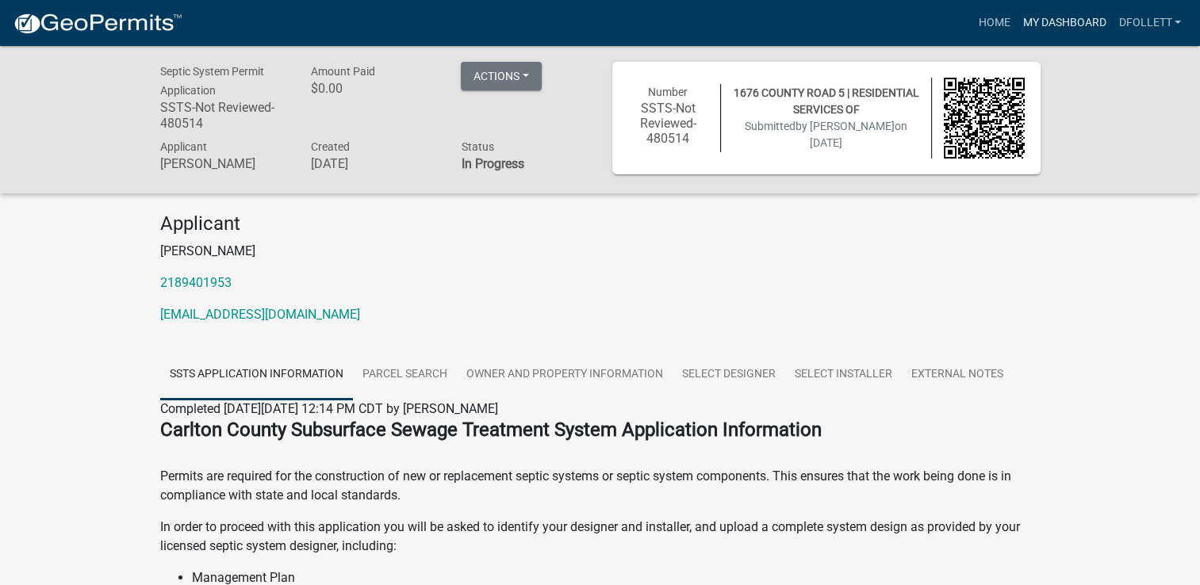
click at [1037, 15] on link "My Dashboard" at bounding box center [1064, 23] width 96 height 30
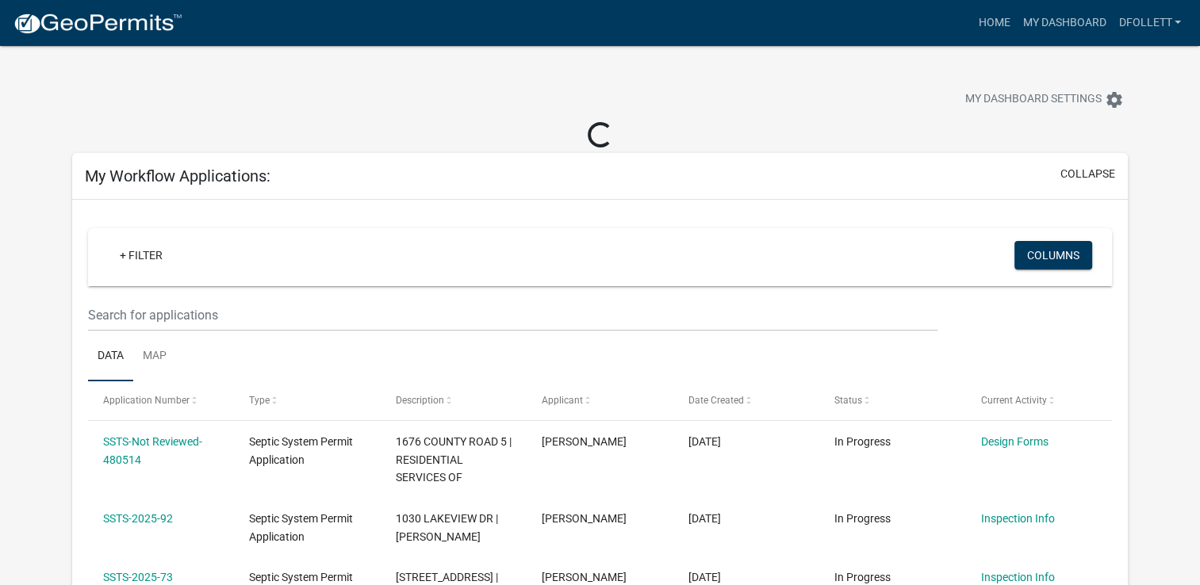
scroll to position [79, 0]
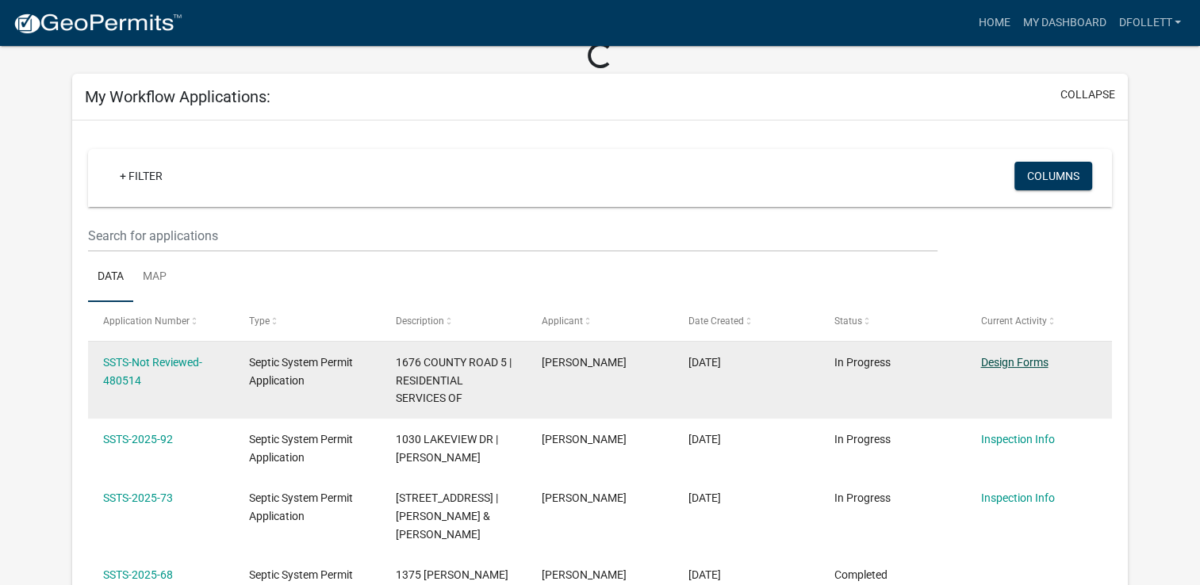
click at [1008, 362] on link "Design Forms" at bounding box center [1013, 362] width 67 height 13
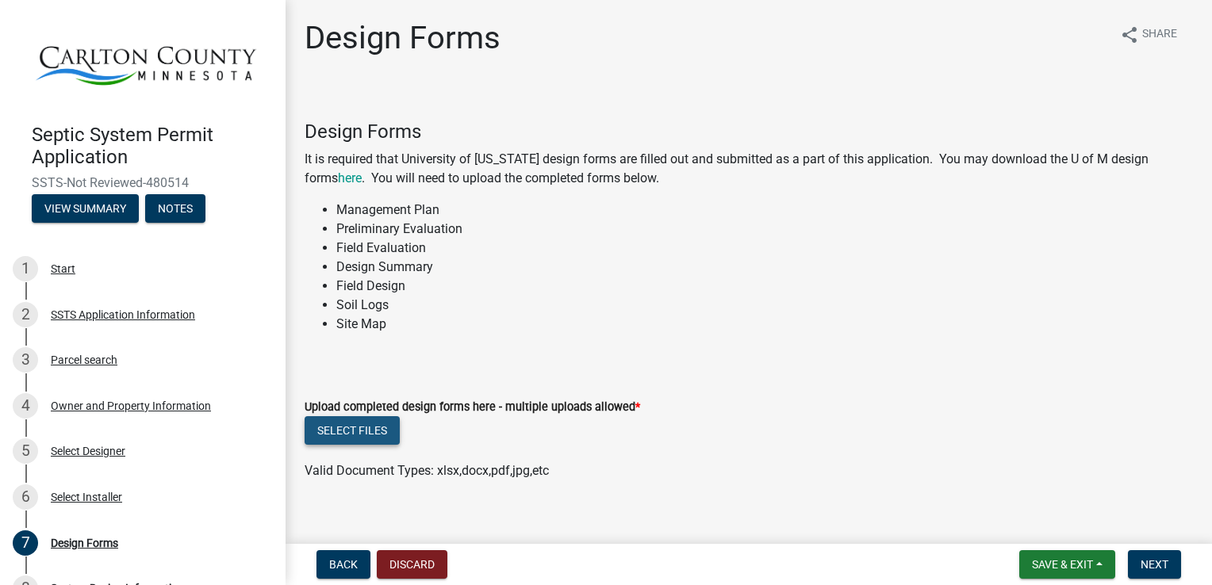
click at [362, 433] on button "Select files" at bounding box center [352, 430] width 95 height 29
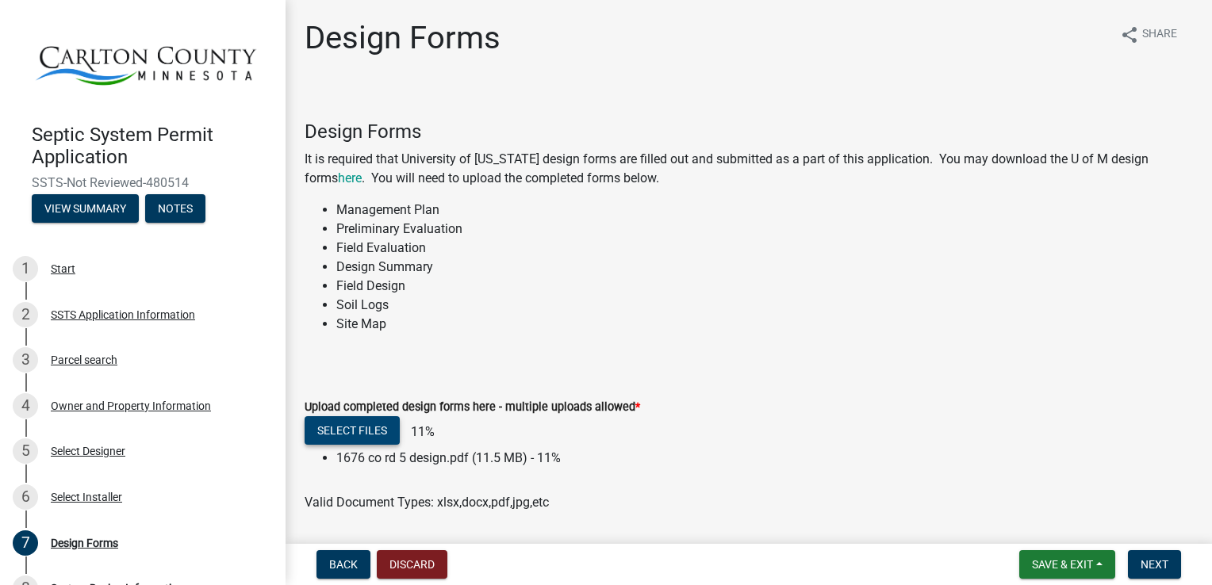
scroll to position [50, 0]
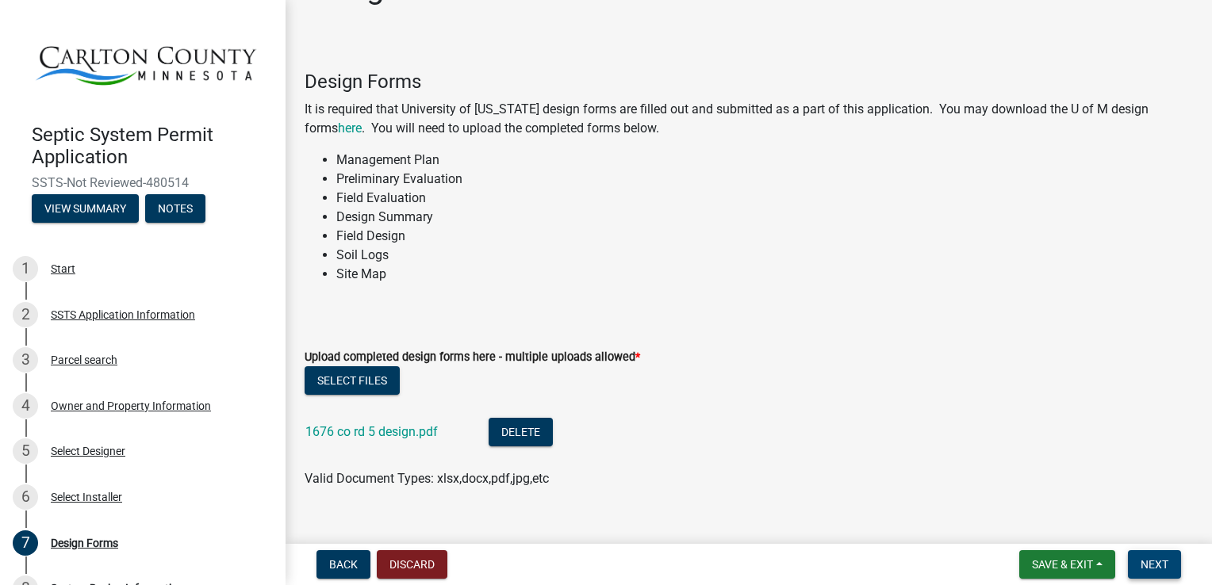
click at [1164, 562] on span "Next" at bounding box center [1155, 564] width 28 height 13
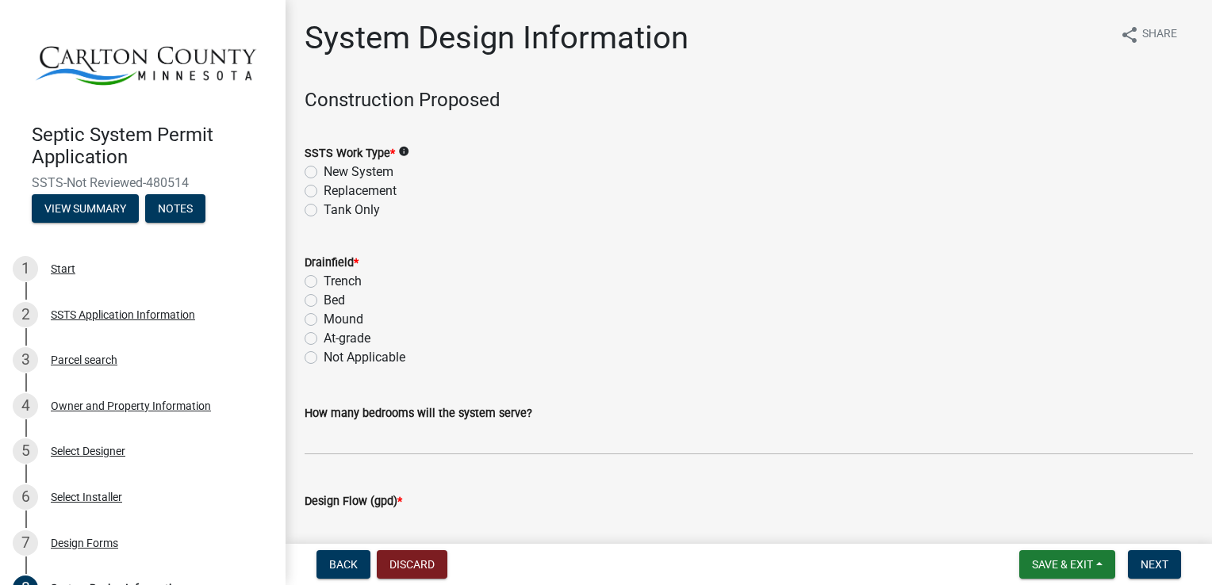
click at [324, 191] on label "Replacement" at bounding box center [360, 191] width 73 height 19
click at [324, 191] on input "Replacement" at bounding box center [329, 187] width 10 height 10
radio input "true"
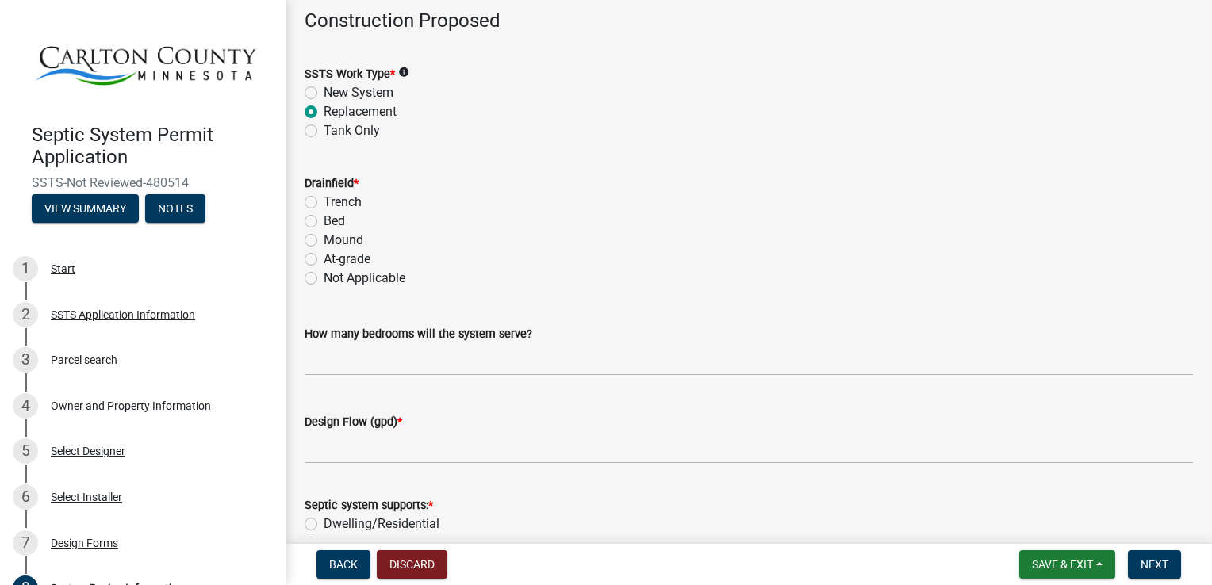
scroll to position [159, 0]
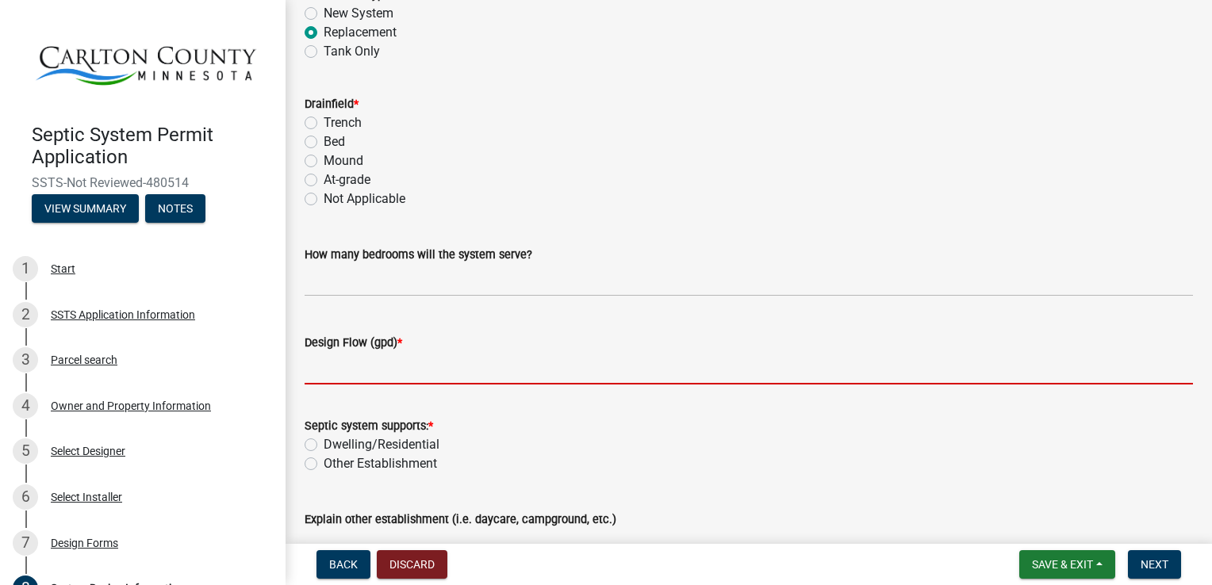
click at [414, 368] on input "Design Flow (gpd) *" at bounding box center [749, 368] width 888 height 33
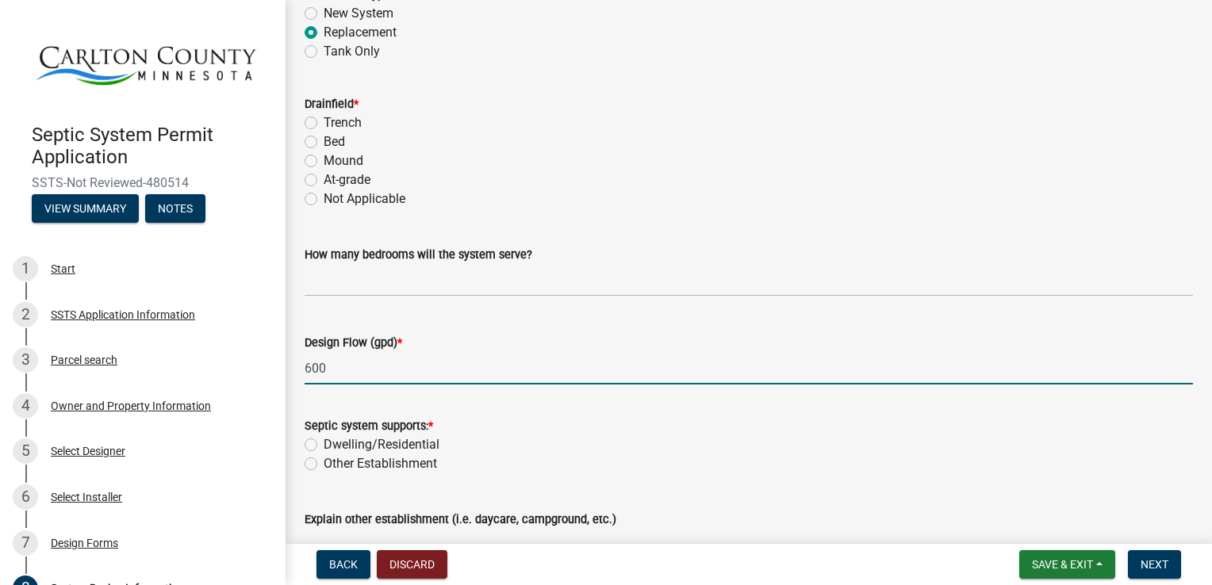
type input "600"
click at [324, 446] on label "Dwelling/Residential" at bounding box center [382, 444] width 116 height 19
click at [324, 446] on input "Dwelling/Residential" at bounding box center [329, 440] width 10 height 10
radio input "true"
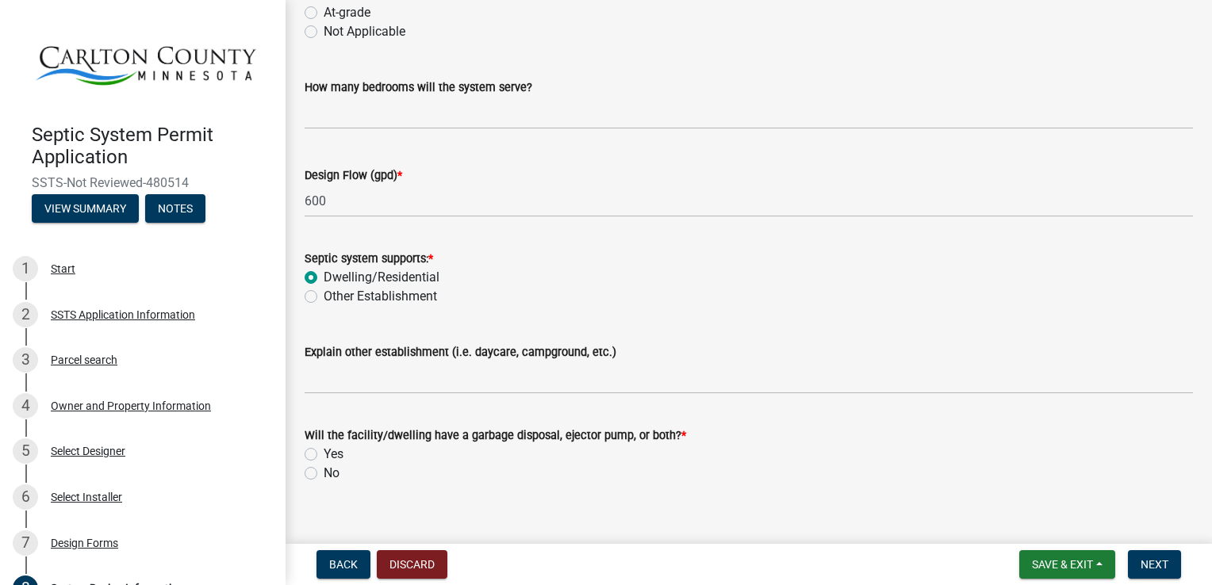
scroll to position [347, 0]
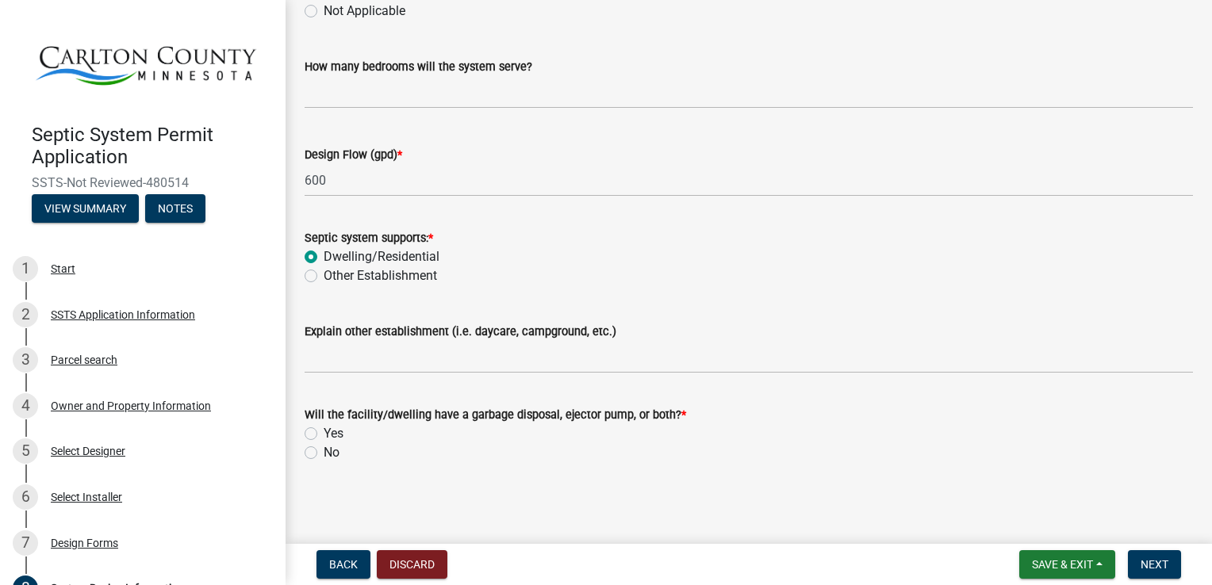
click at [324, 450] on label "No" at bounding box center [332, 452] width 16 height 19
click at [324, 450] on input "No" at bounding box center [329, 448] width 10 height 10
radio input "true"
click at [1147, 563] on span "Next" at bounding box center [1155, 564] width 28 height 13
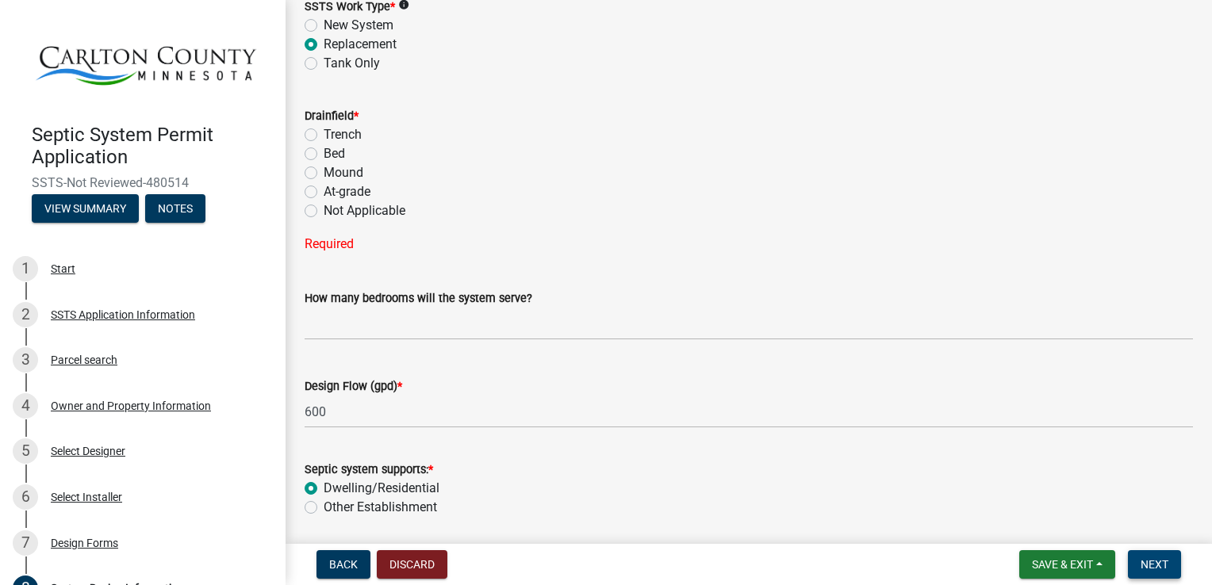
scroll to position [109, 0]
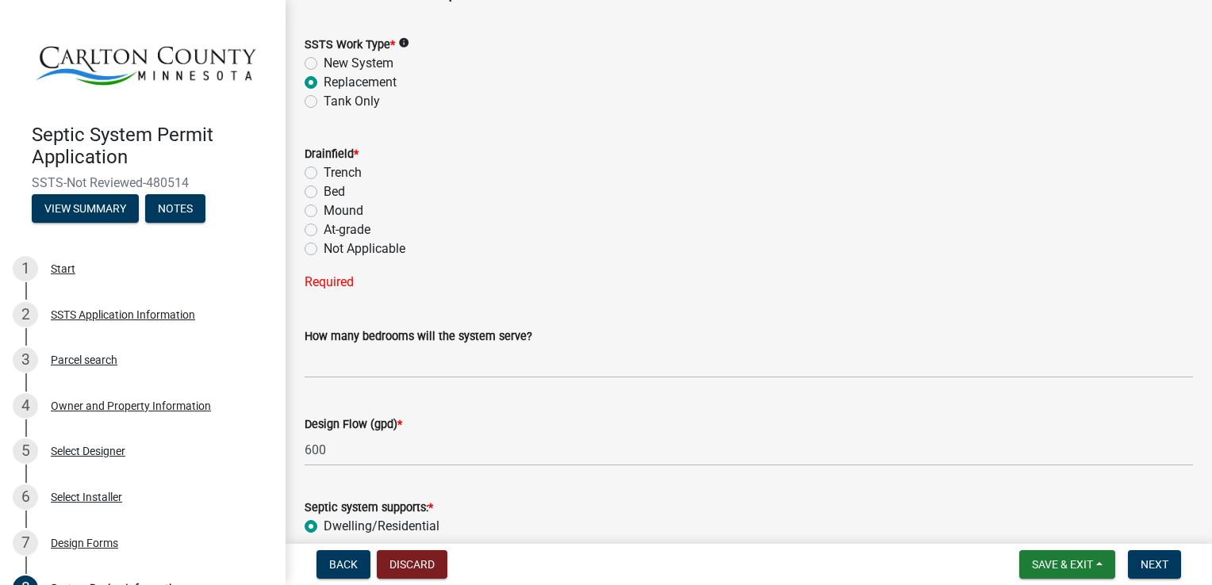
click at [324, 190] on label "Bed" at bounding box center [334, 191] width 21 height 19
click at [324, 190] on input "Bed" at bounding box center [329, 187] width 10 height 10
radio input "true"
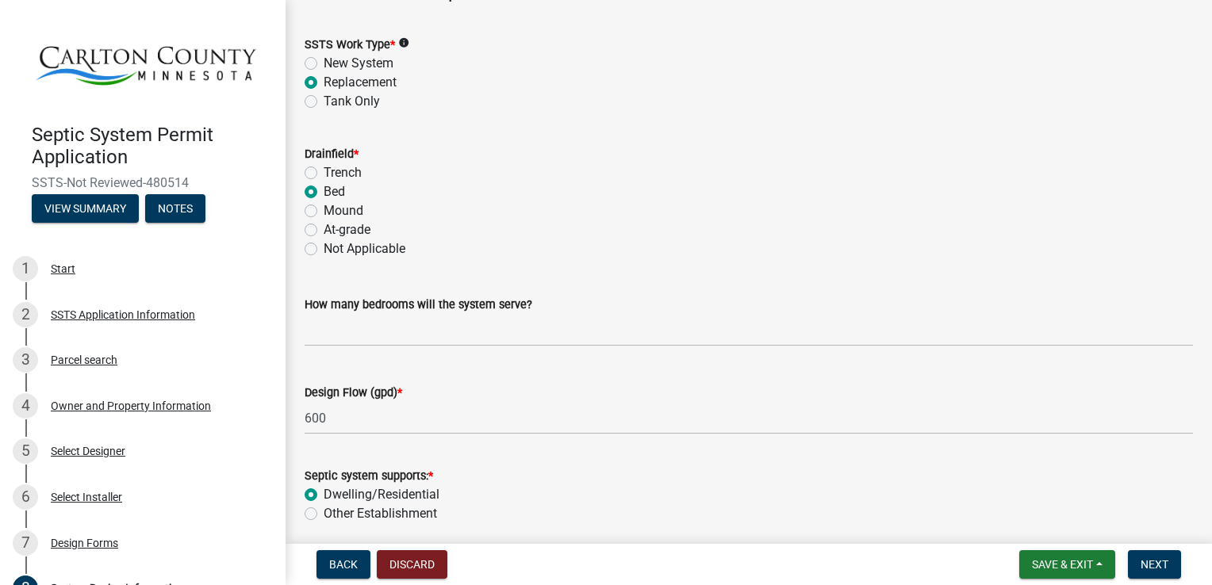
click at [324, 213] on label "Mound" at bounding box center [344, 210] width 40 height 19
click at [324, 212] on input "Mound" at bounding box center [329, 206] width 10 height 10
radio input "true"
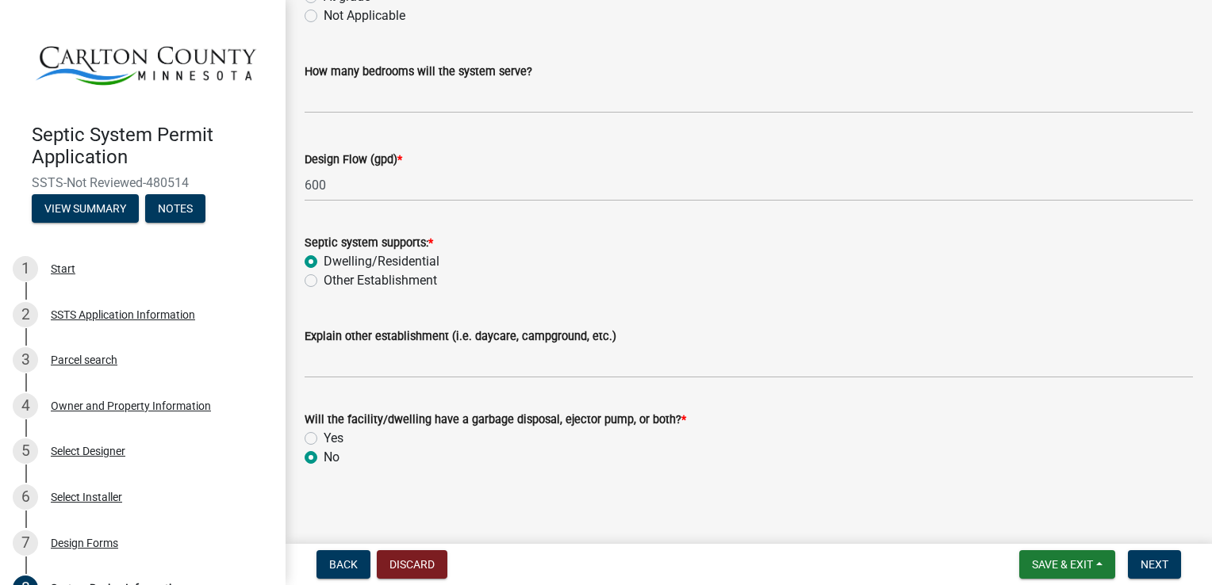
scroll to position [347, 0]
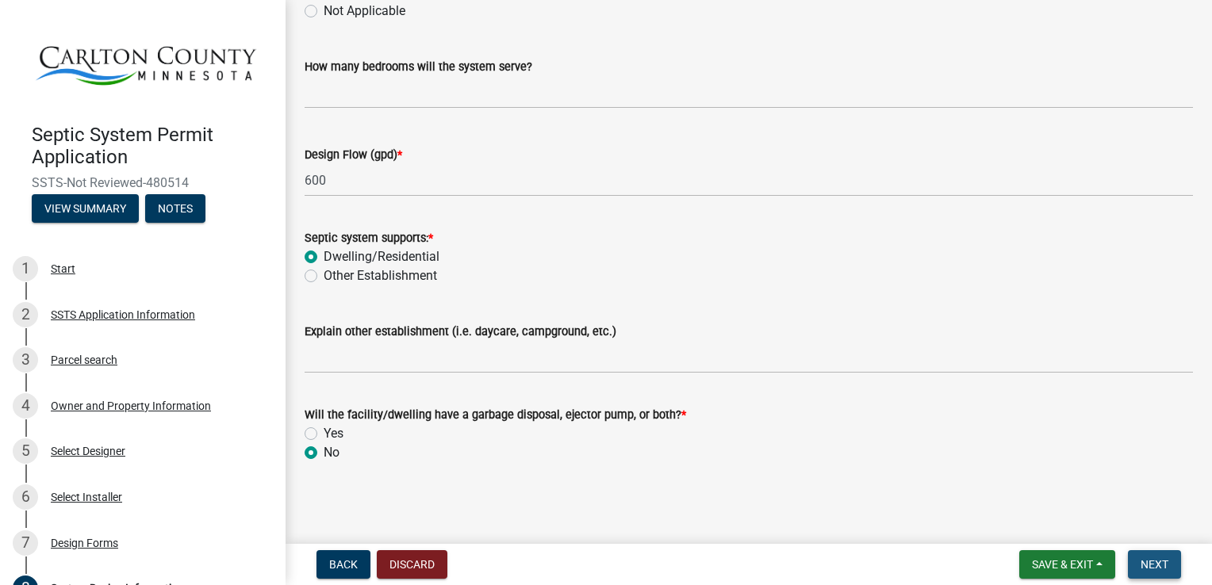
click at [1164, 569] on span "Next" at bounding box center [1155, 564] width 28 height 13
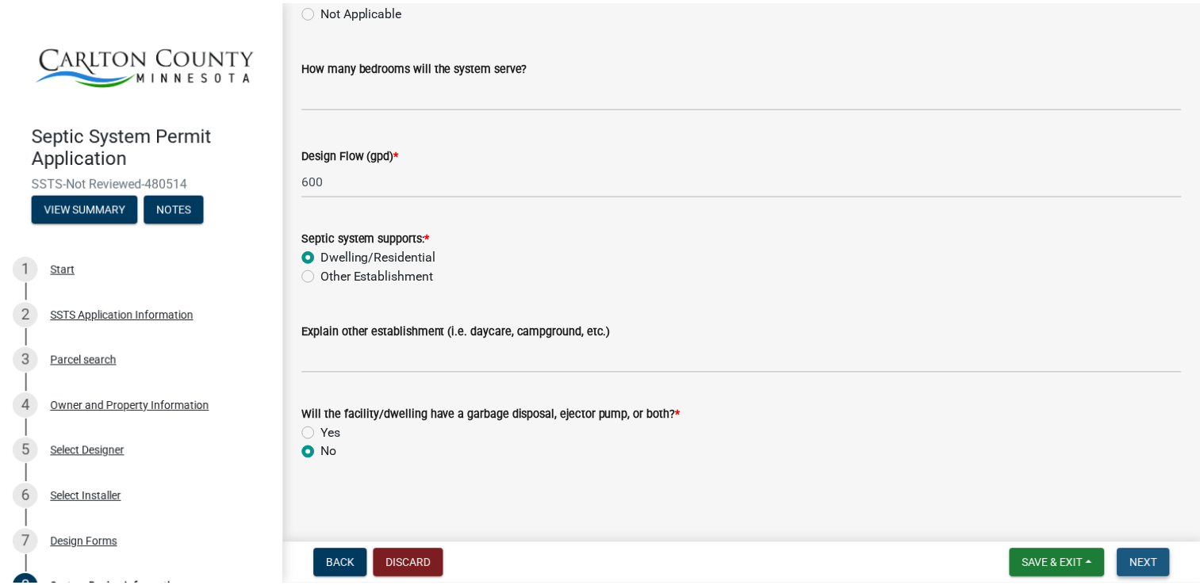
scroll to position [0, 0]
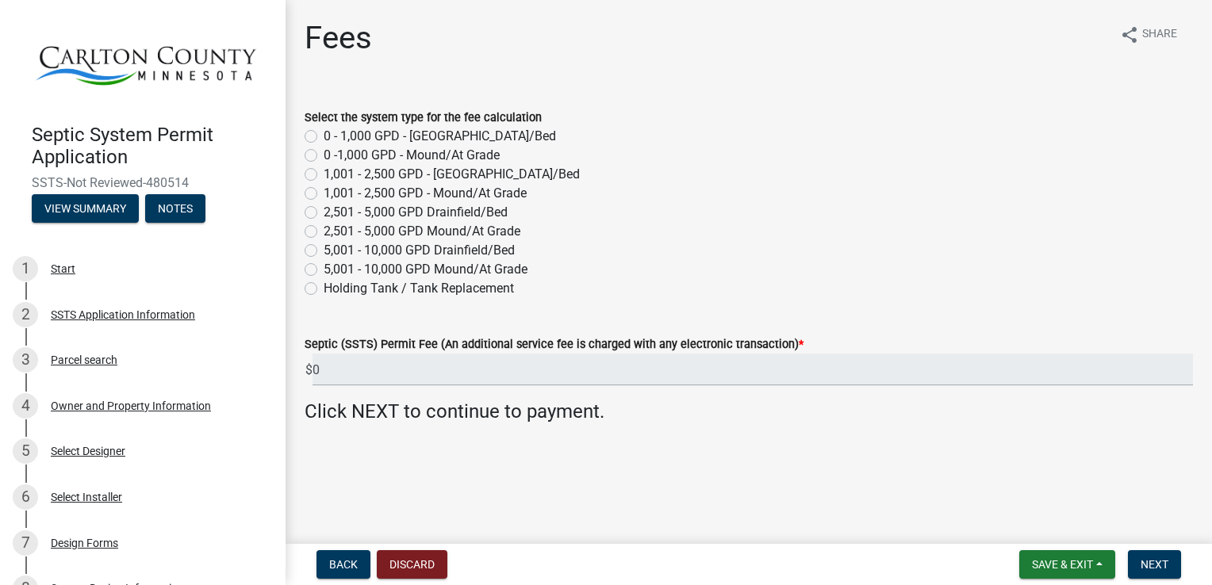
click at [324, 155] on label "0 -1,000 GPD - Mound/At Grade" at bounding box center [412, 155] width 176 height 19
click at [324, 155] on input "0 -1,000 GPD - Mound/At Grade" at bounding box center [329, 151] width 10 height 10
radio input "true"
click at [1152, 566] on span "Next" at bounding box center [1155, 564] width 28 height 13
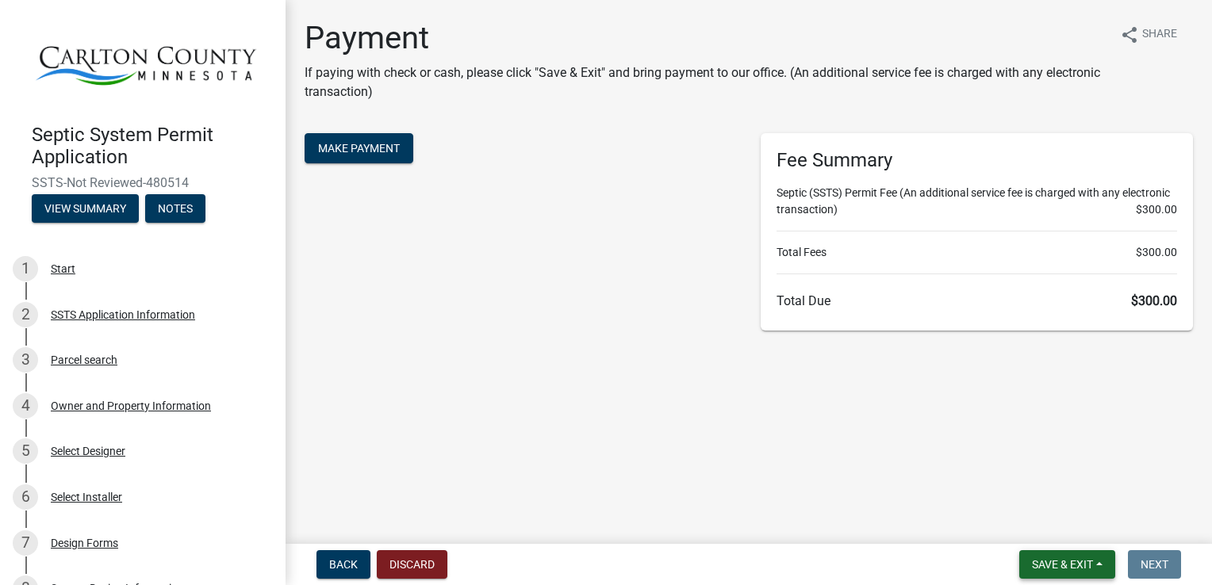
click at [1080, 566] on span "Save & Exit" at bounding box center [1062, 564] width 61 height 13
click at [1053, 525] on button "Save & Exit" at bounding box center [1051, 523] width 127 height 38
